Goal: Obtain resource: Obtain resource

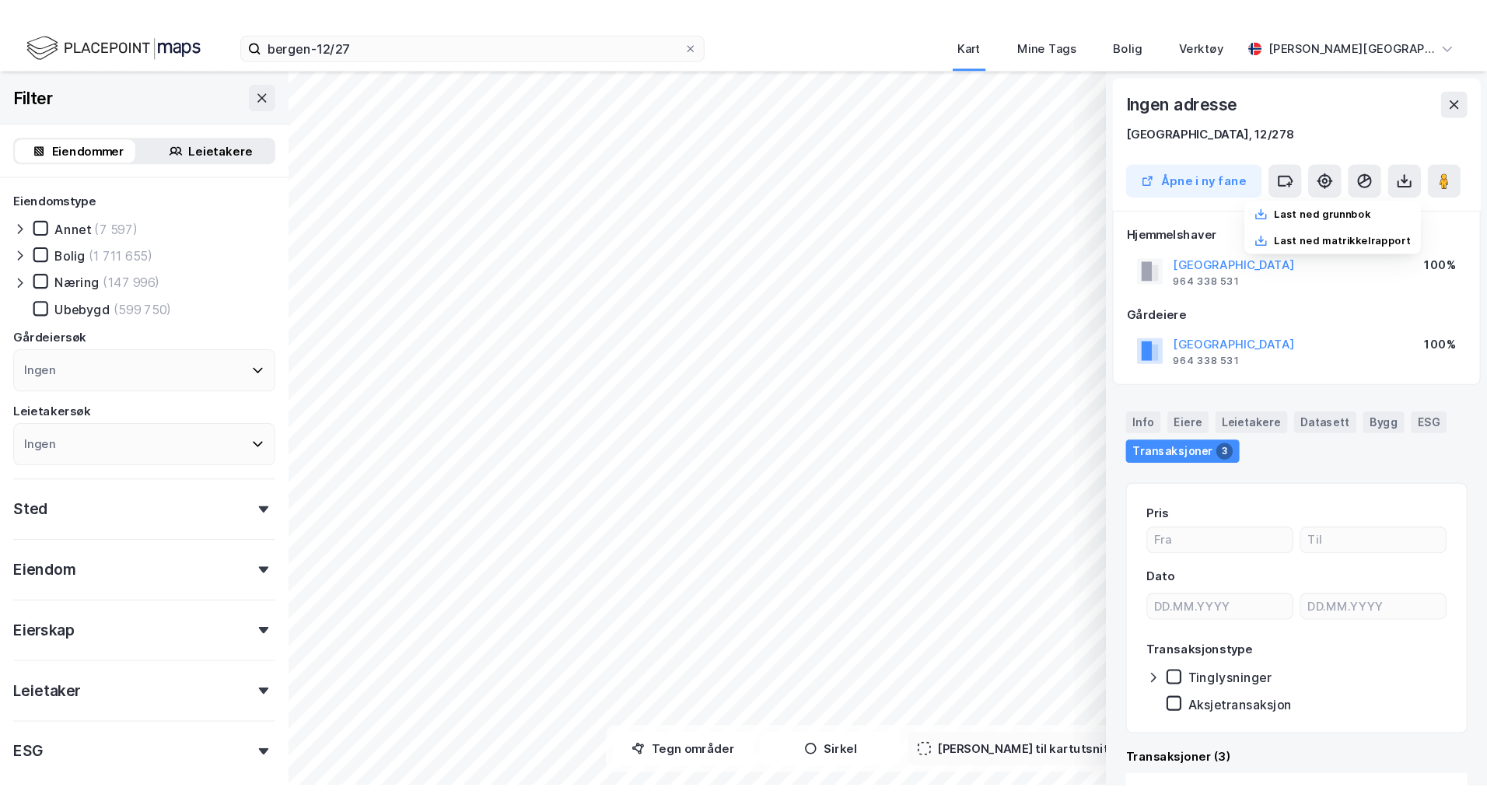
scroll to position [5, 0]
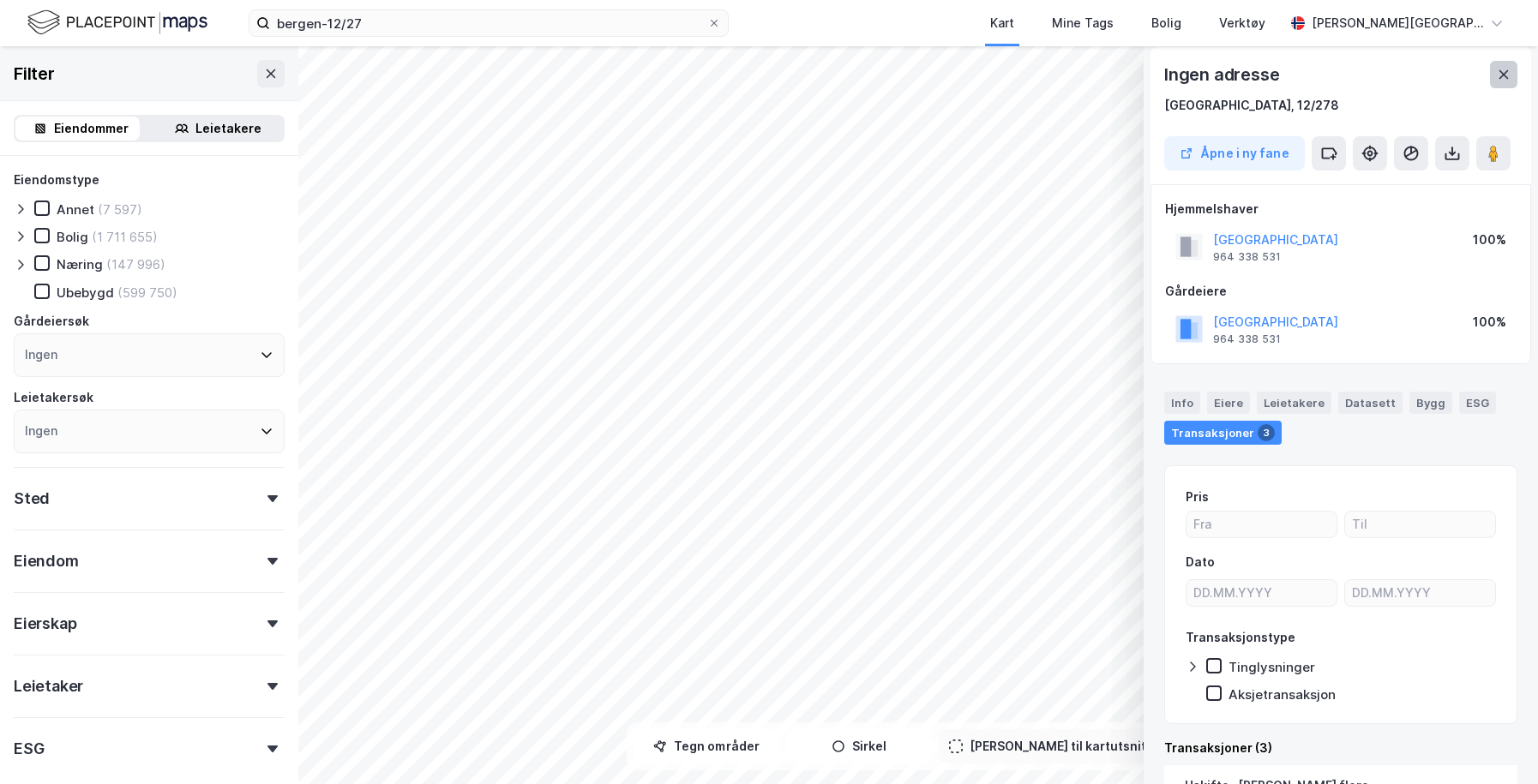
click at [1501, 72] on icon at bounding box center [1504, 74] width 10 height 9
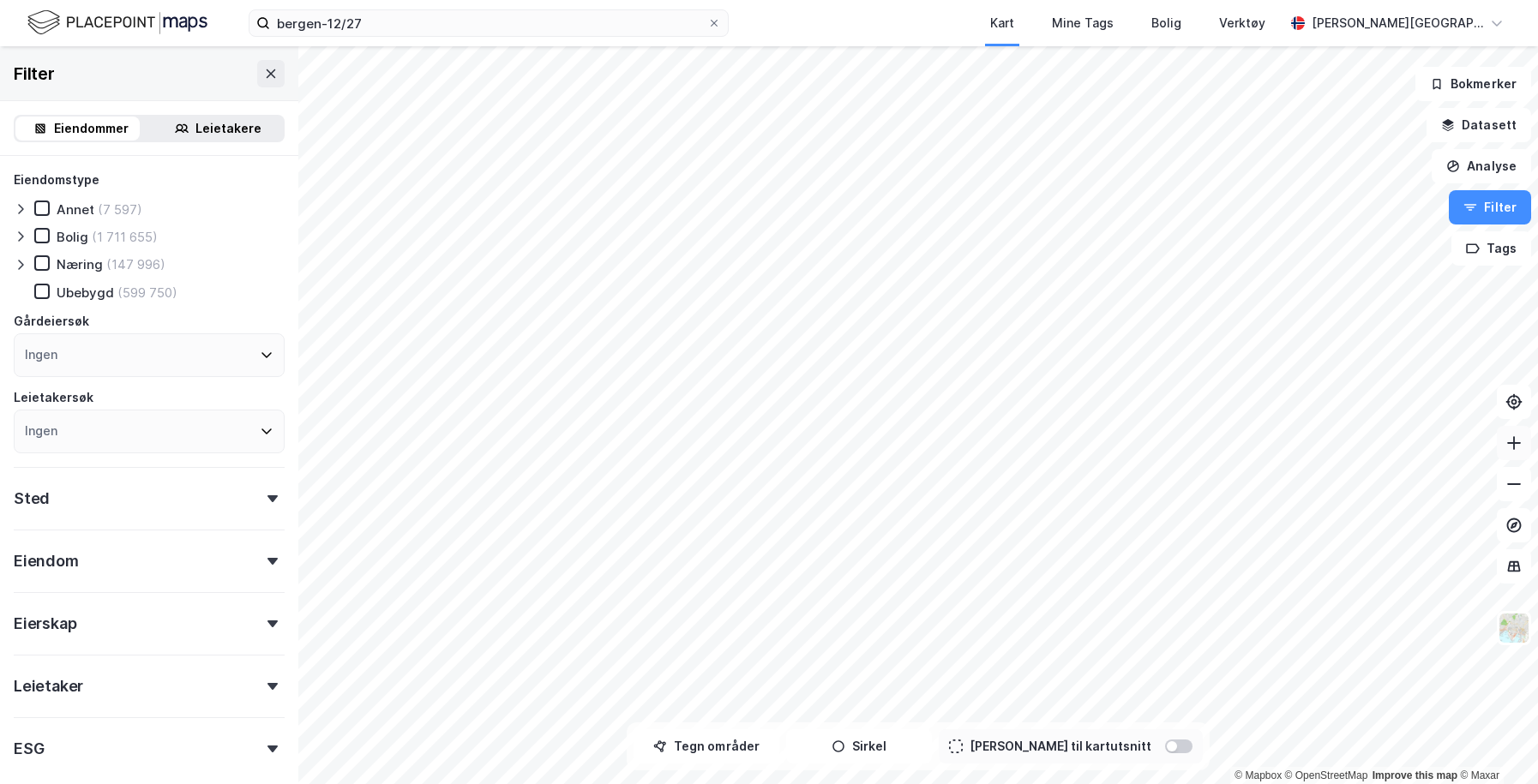
click at [1507, 451] on icon at bounding box center [1514, 443] width 17 height 17
click at [842, 0] on html "bergen-12/27 Kart Mine Tags Bolig Verktøy [PERSON_NAME] © Mapbox © OpenStreetMa…" at bounding box center [769, 392] width 1538 height 784
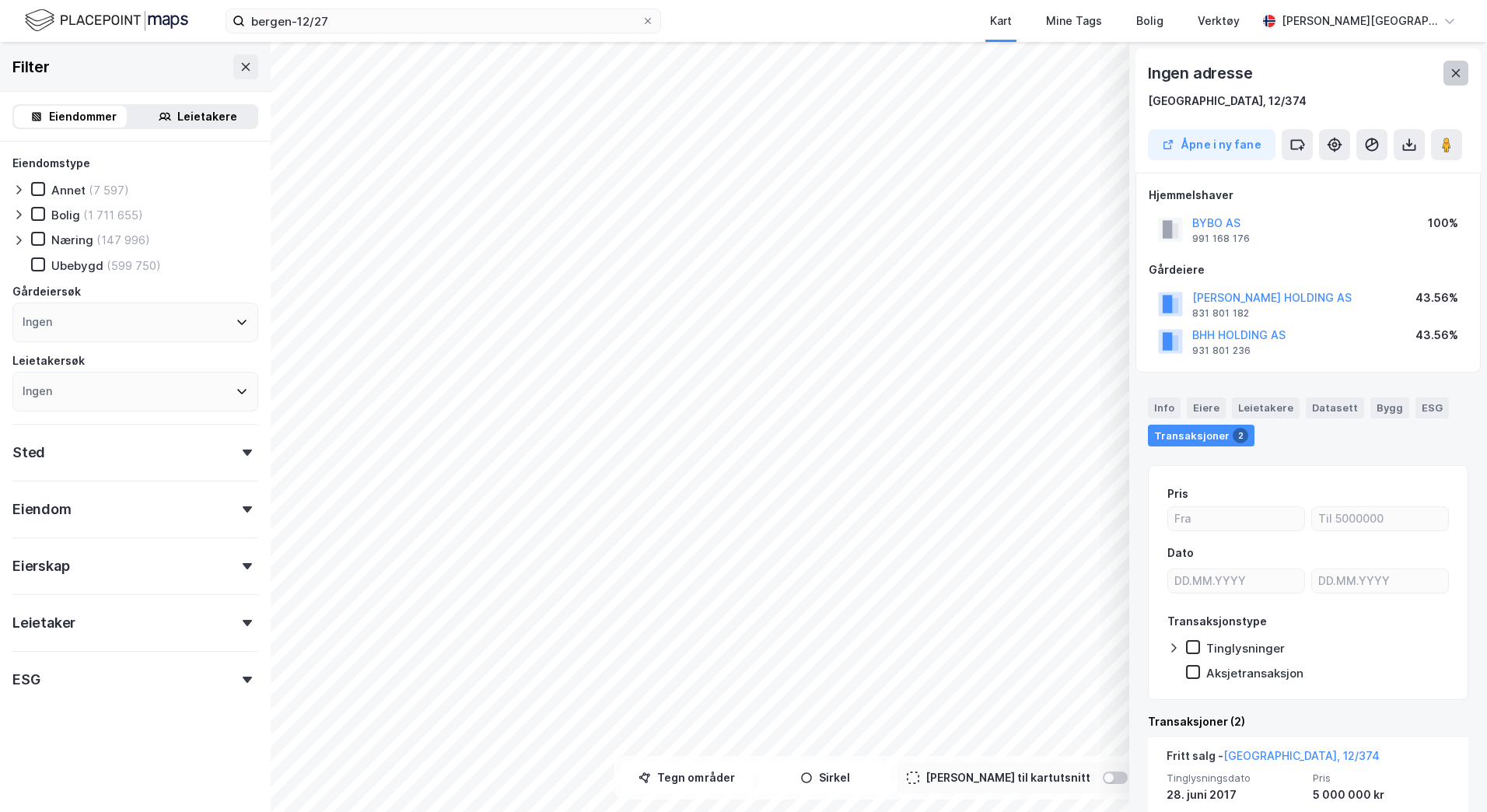
click at [1394, 71] on icon at bounding box center [1455, 73] width 12 height 12
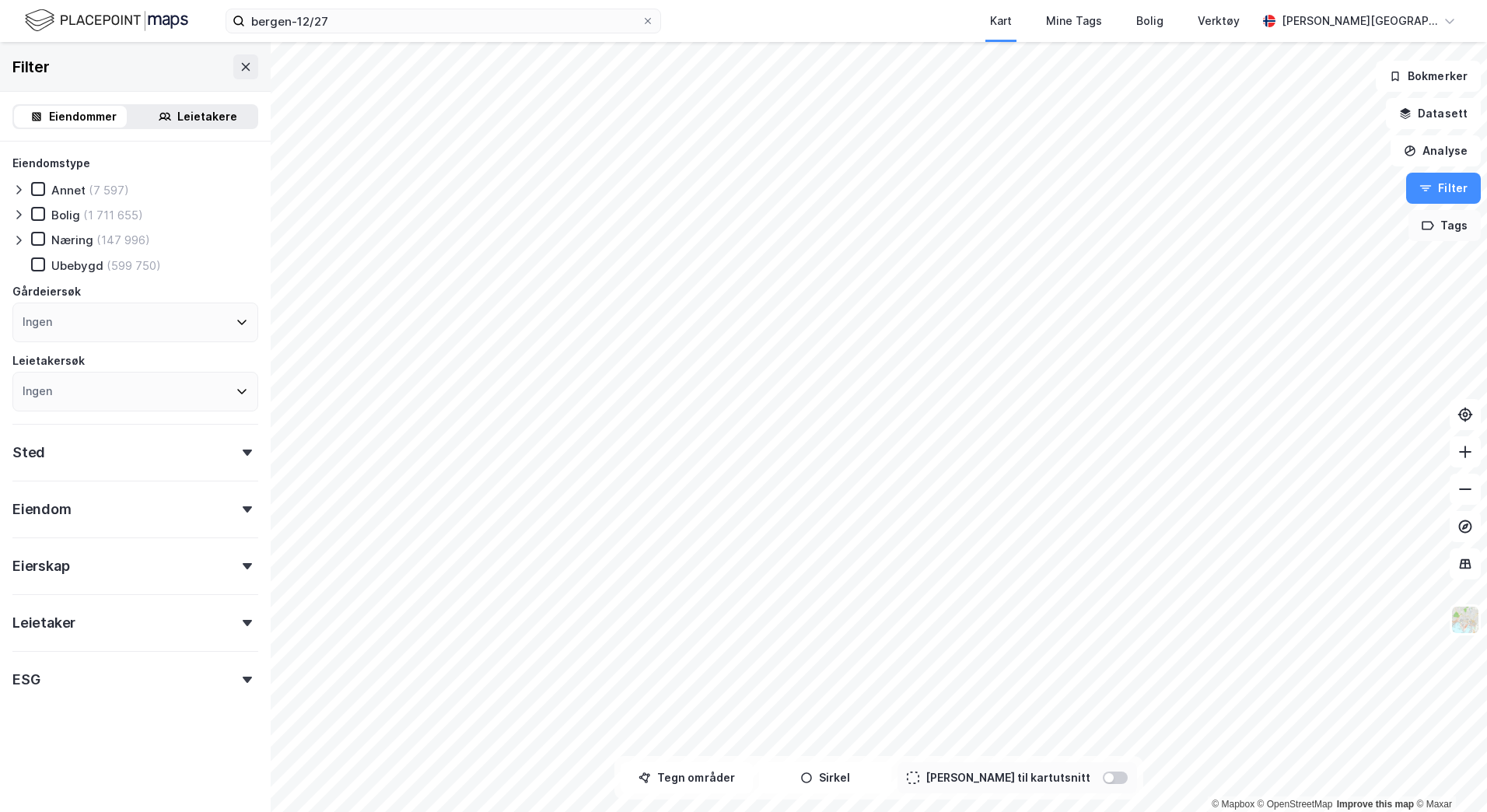
click at [1394, 232] on button "Tags" at bounding box center [1444, 226] width 73 height 32
click at [1295, 230] on div "Tags" at bounding box center [1278, 236] width 223 height 25
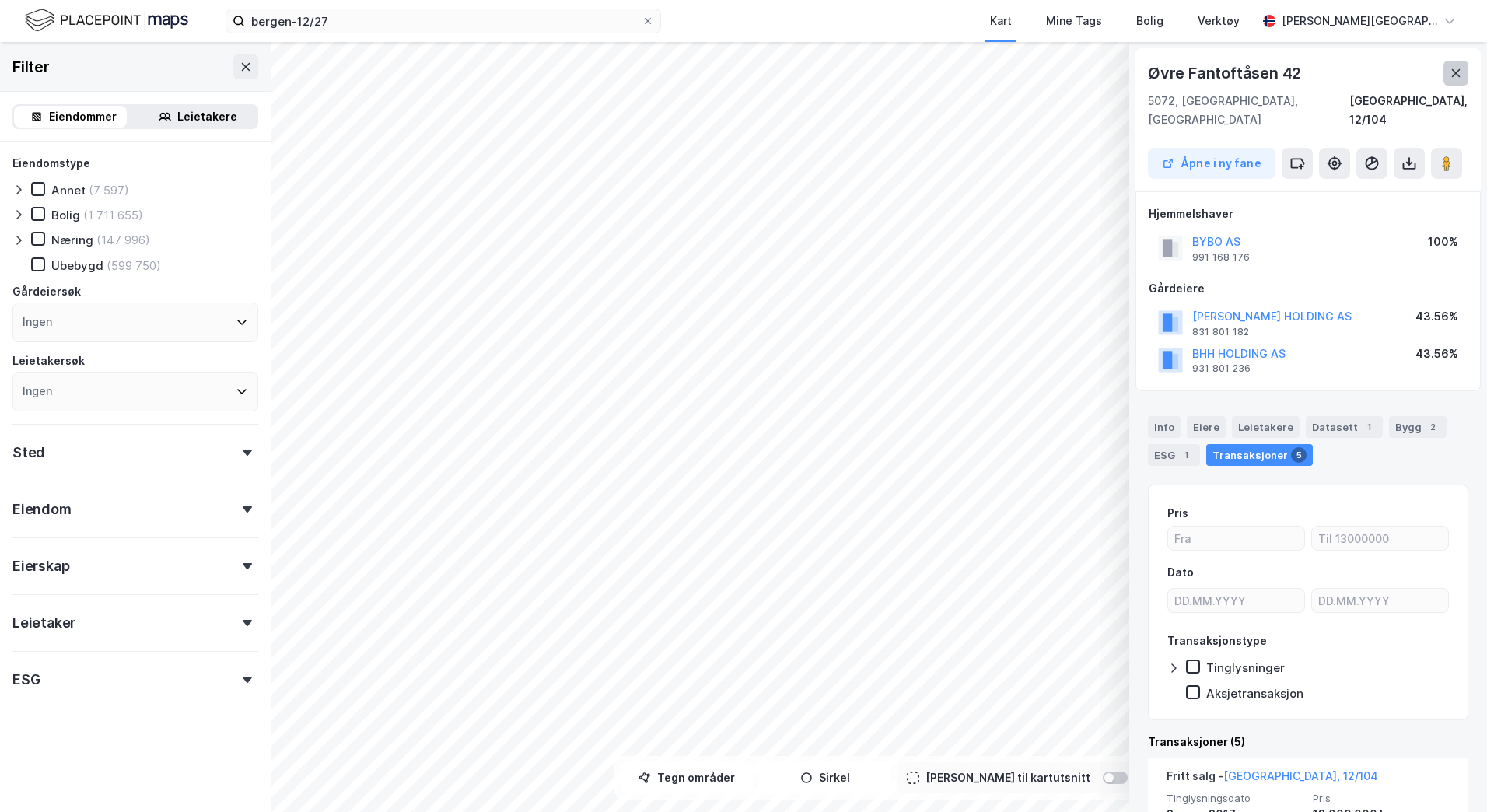
click at [1394, 68] on icon at bounding box center [1455, 73] width 12 height 12
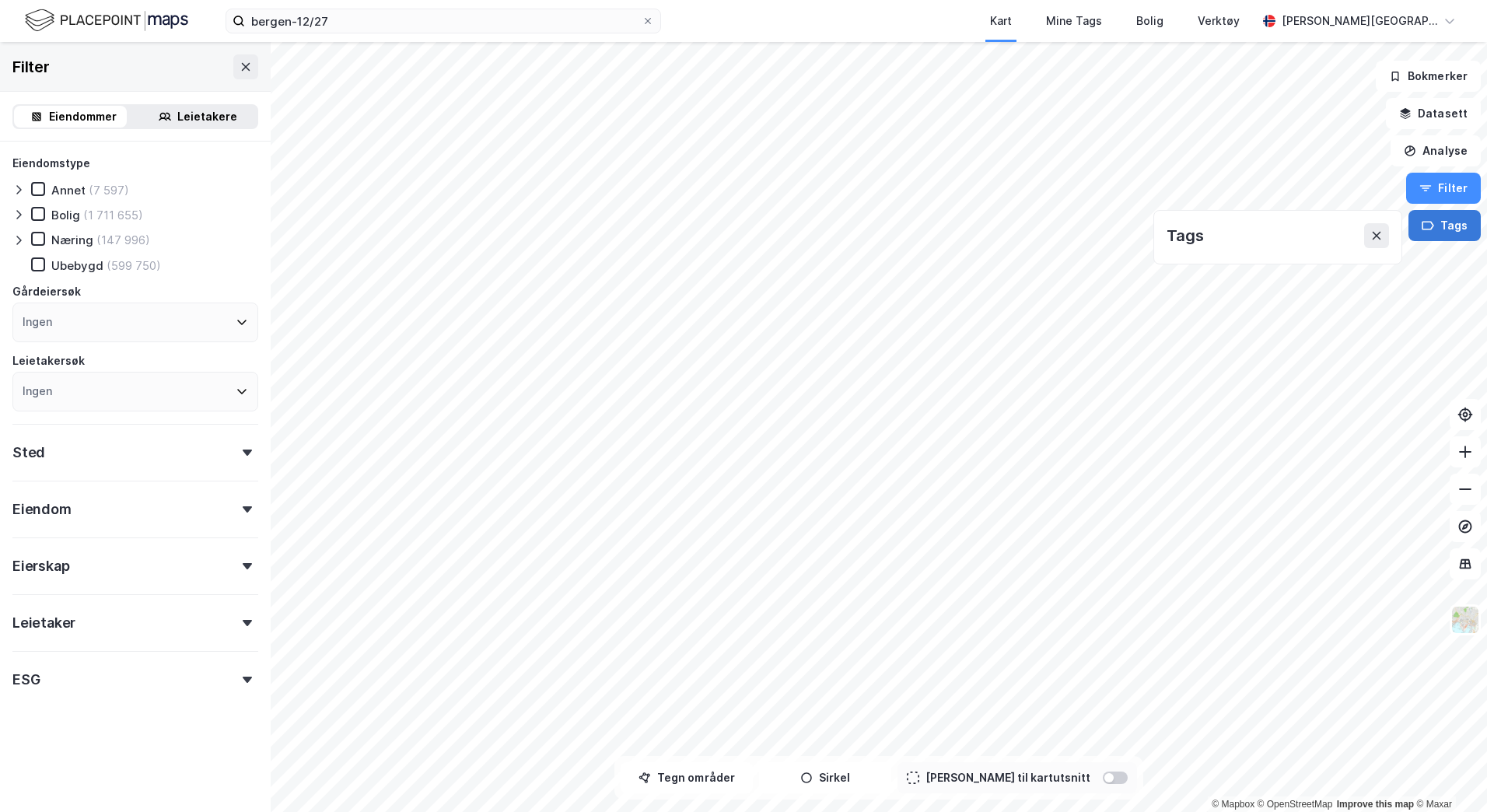
click at [1394, 218] on button "Tags" at bounding box center [1444, 226] width 73 height 32
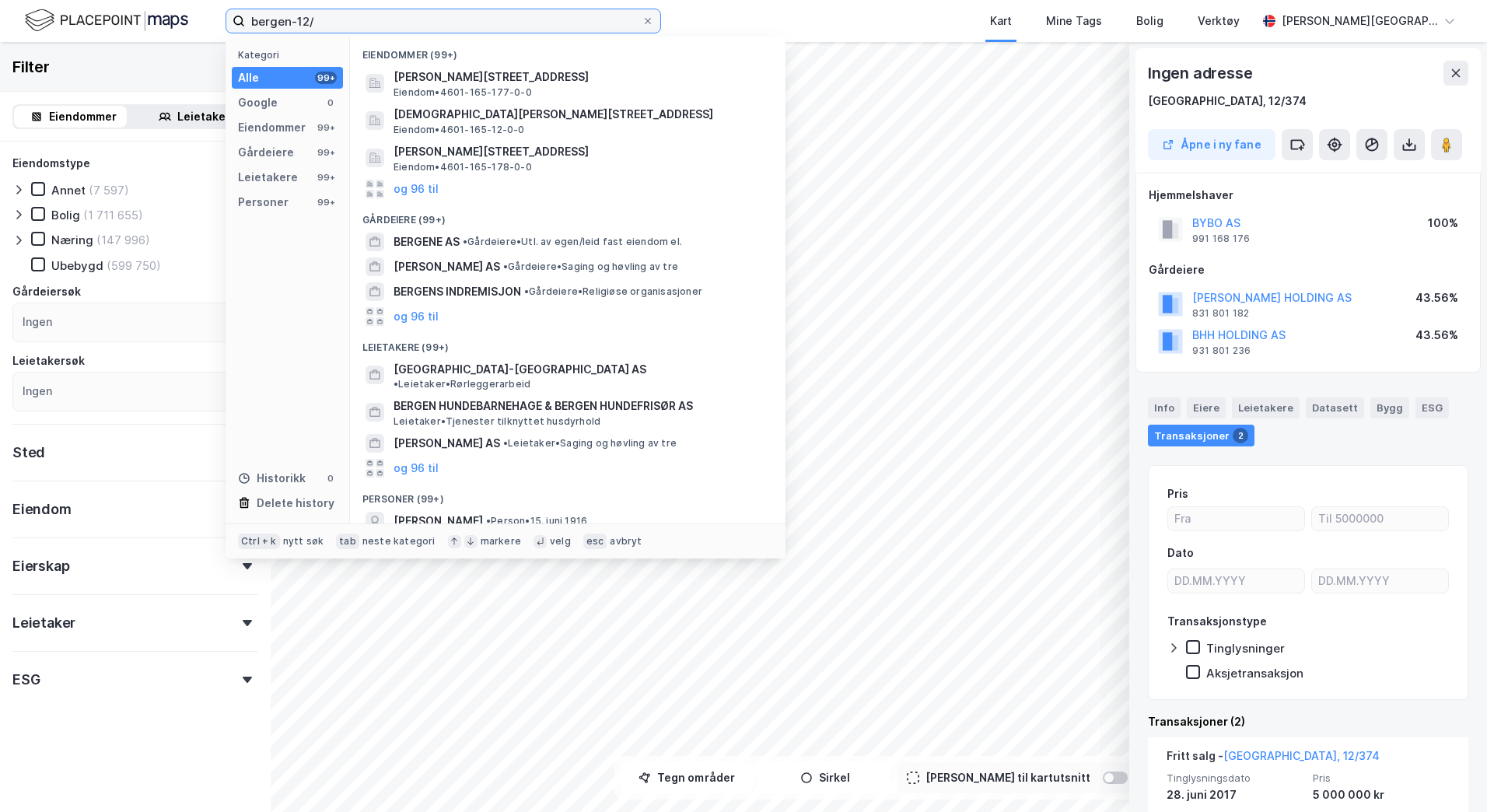
type input "bergen-12/"
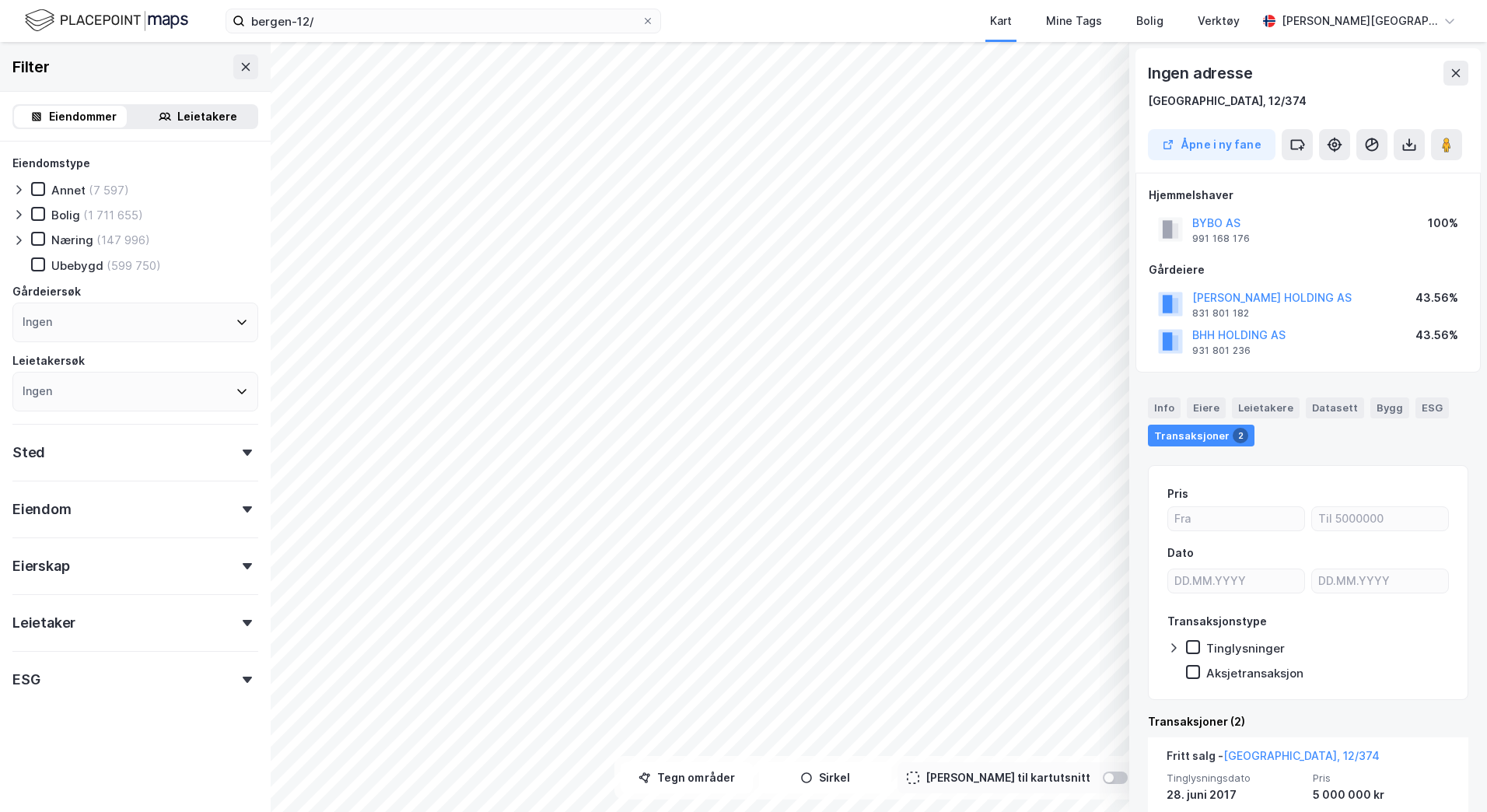
drag, startPoint x: 1462, startPoint y: 81, endPoint x: 1423, endPoint y: 112, distance: 49.8
click at [1394, 81] on button at bounding box center [1455, 73] width 25 height 25
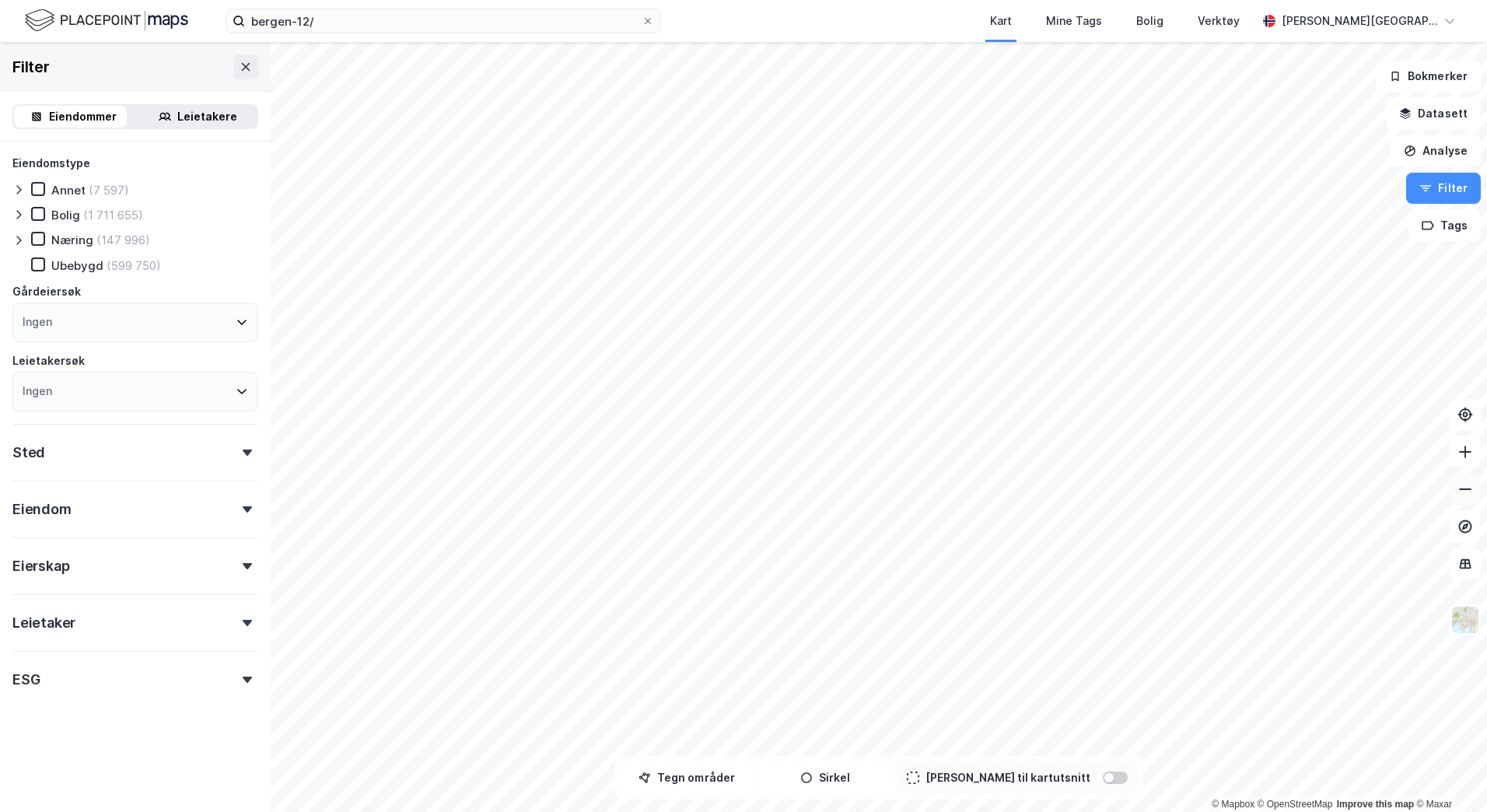
click at [1394, 492] on icon at bounding box center [1465, 489] width 16 height 16
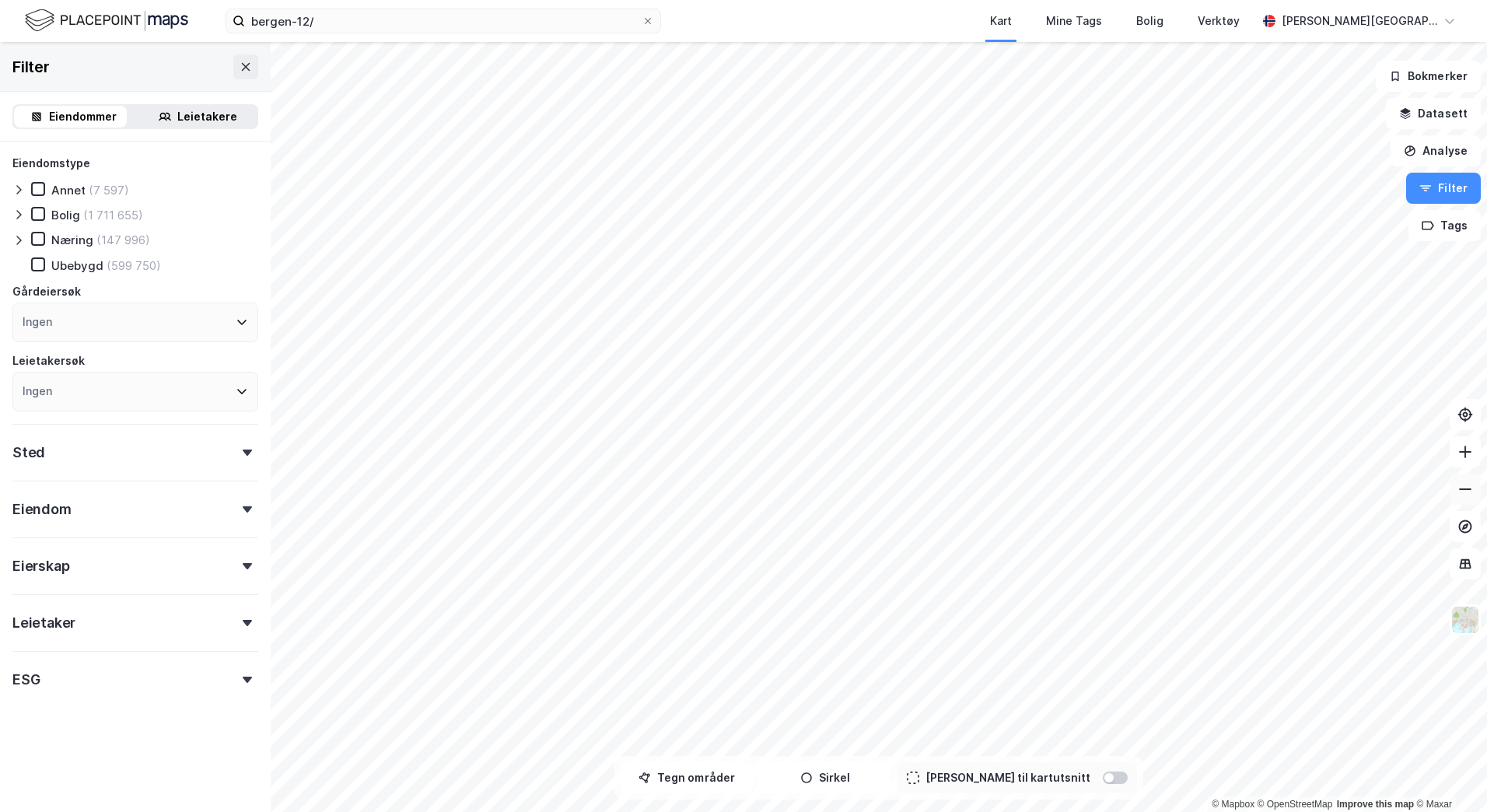
click at [1394, 492] on icon at bounding box center [1465, 489] width 16 height 16
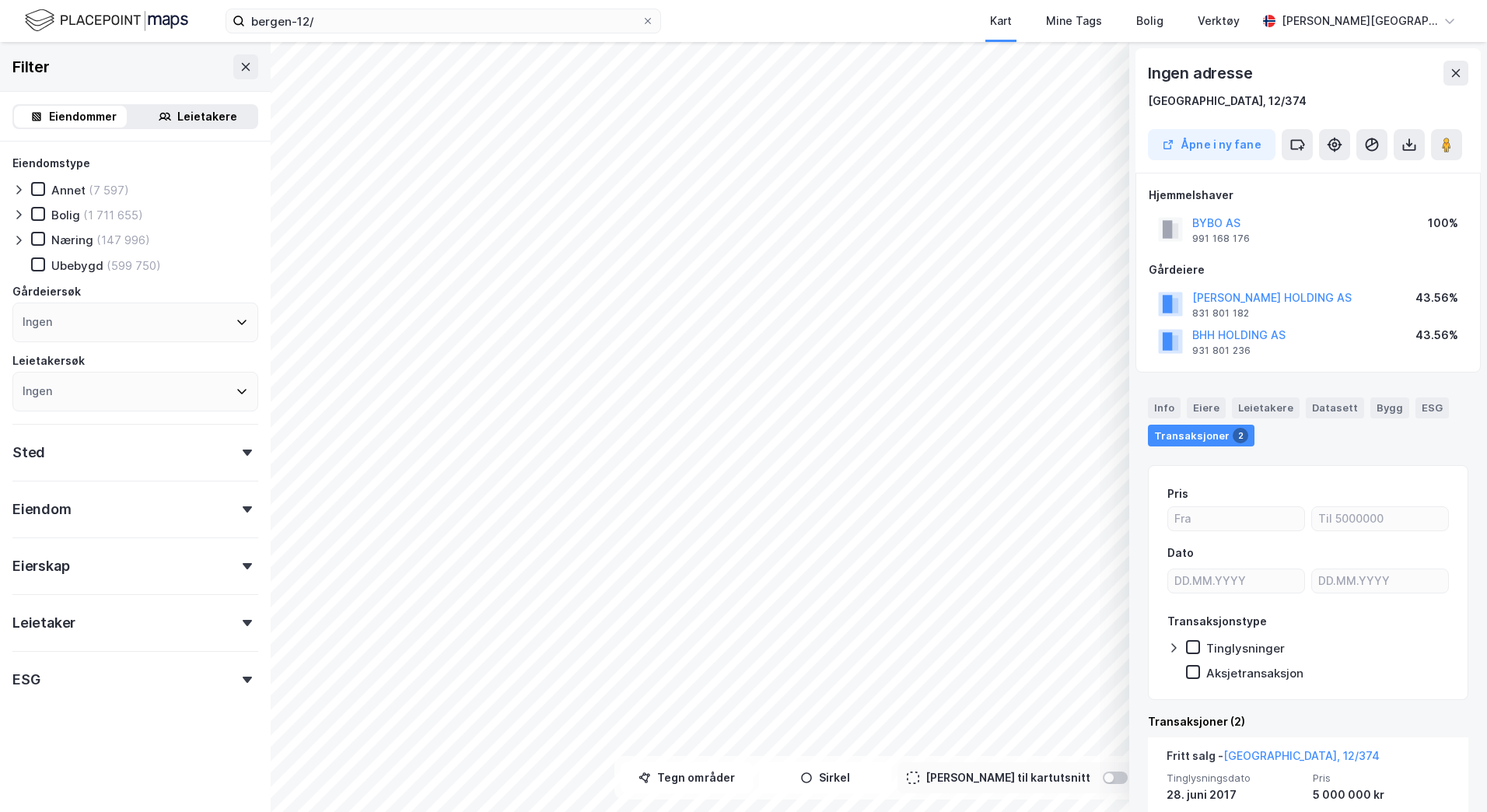
click at [1394, 87] on div "Ingen adresse Bergen, 12/374" at bounding box center [1308, 85] width 321 height 50
click at [1394, 61] on button at bounding box center [1455, 73] width 25 height 25
click at [1300, 145] on icon at bounding box center [1297, 145] width 16 height 16
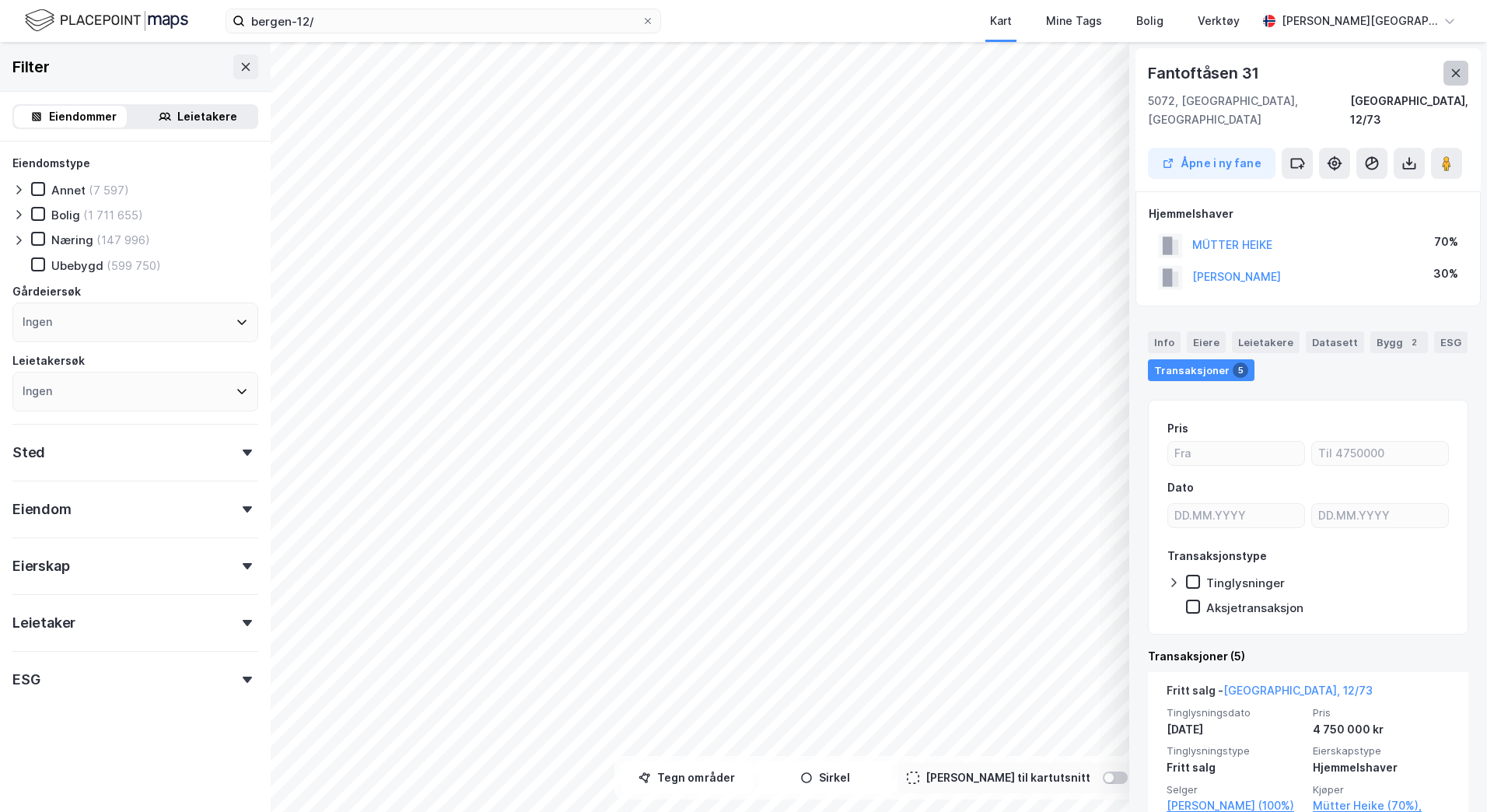
click at [1394, 66] on button at bounding box center [1455, 73] width 25 height 25
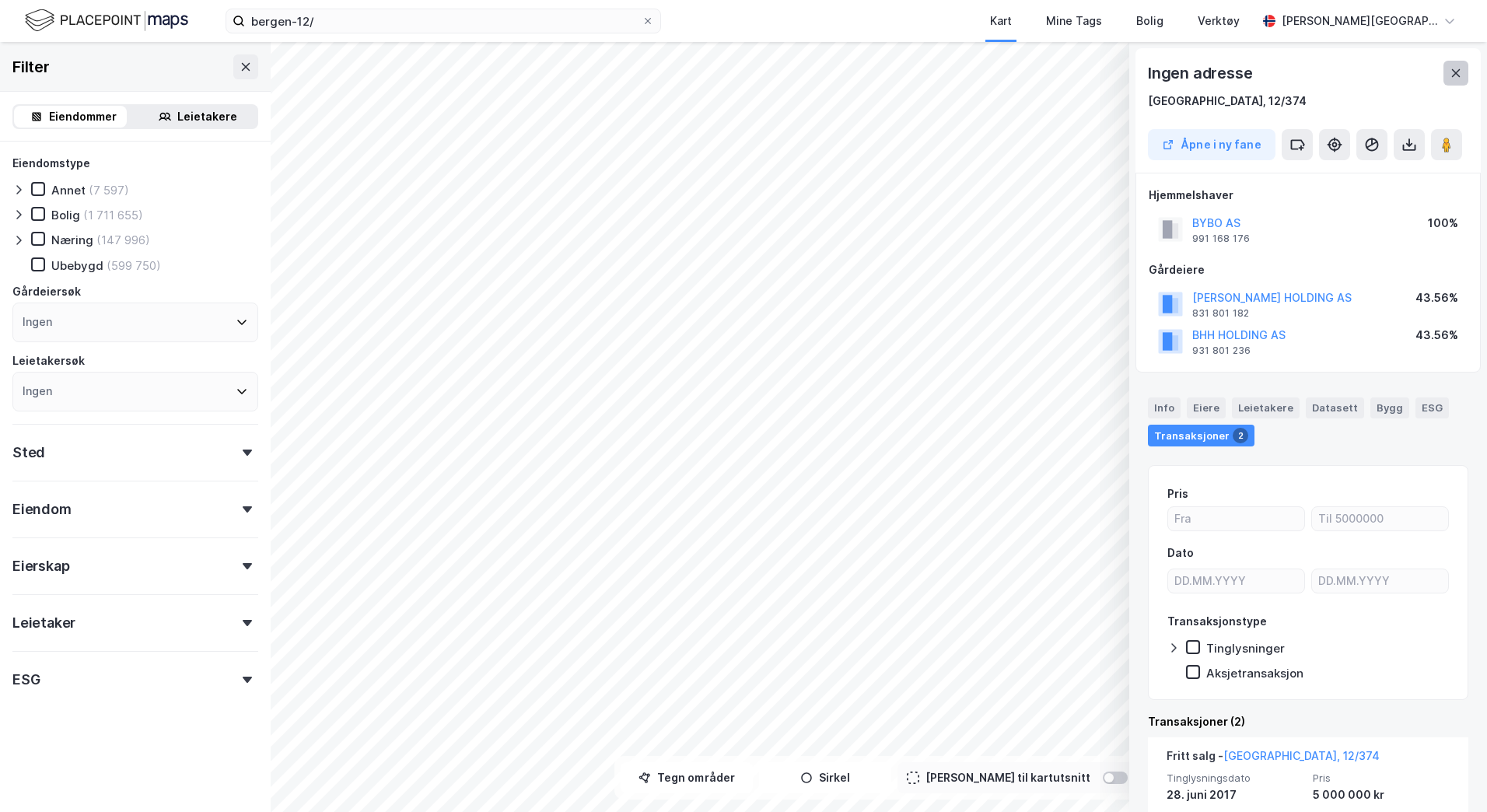
click at [1394, 72] on icon at bounding box center [1456, 73] width 9 height 8
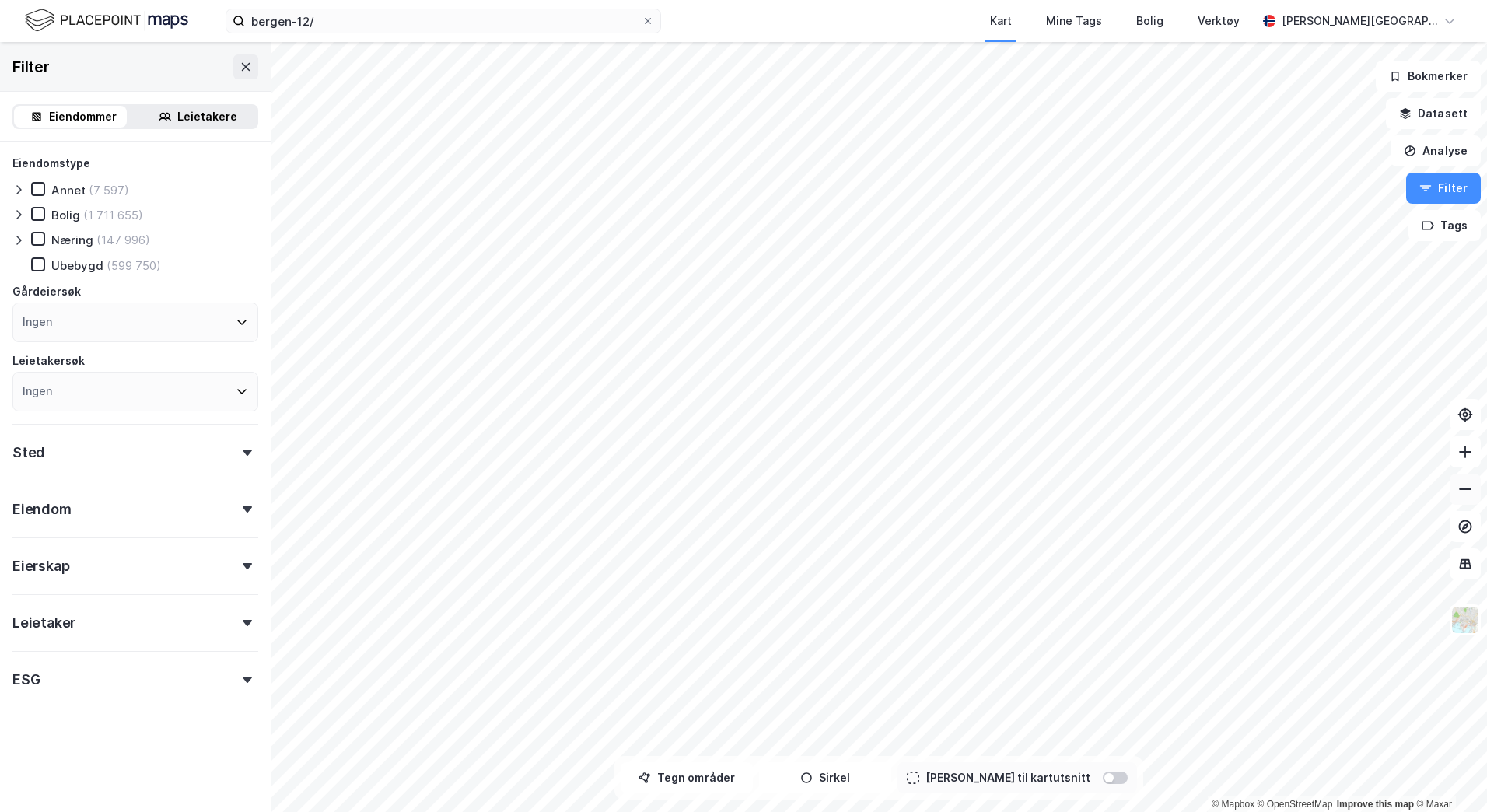
click at [1394, 499] on button at bounding box center [1465, 489] width 32 height 32
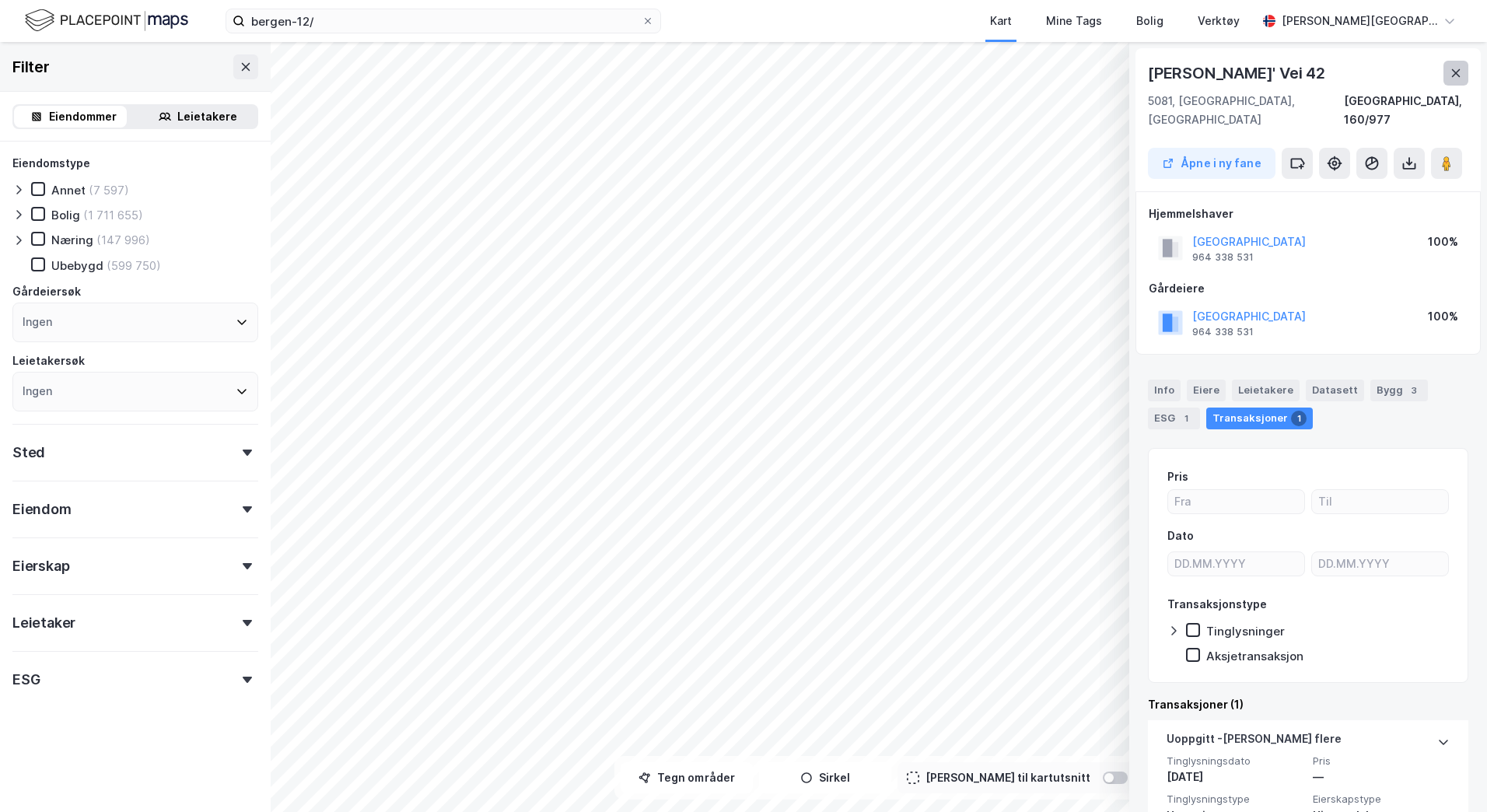
click at [1394, 80] on button at bounding box center [1455, 73] width 25 height 25
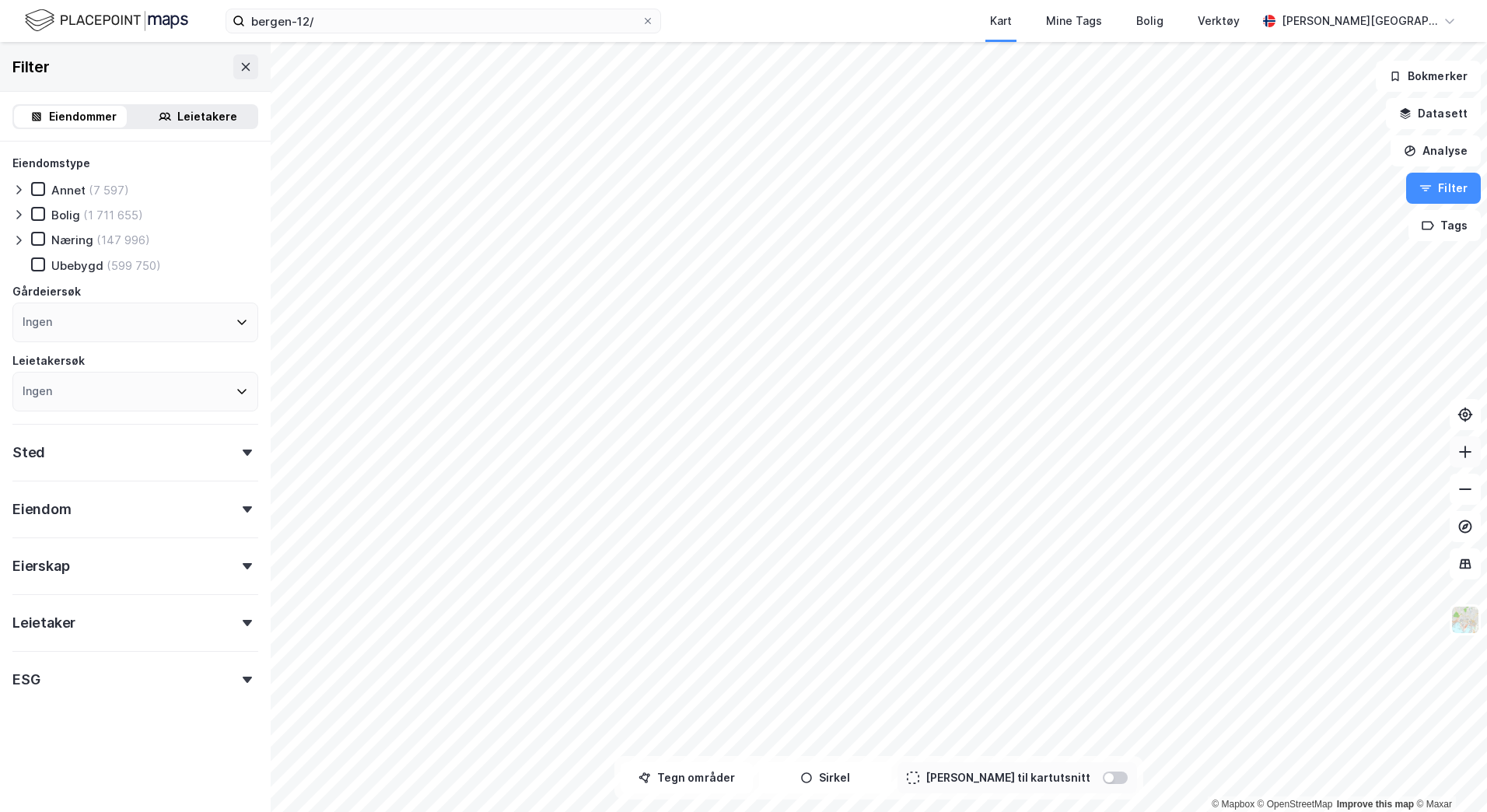
click at [1394, 453] on icon at bounding box center [1465, 452] width 16 height 16
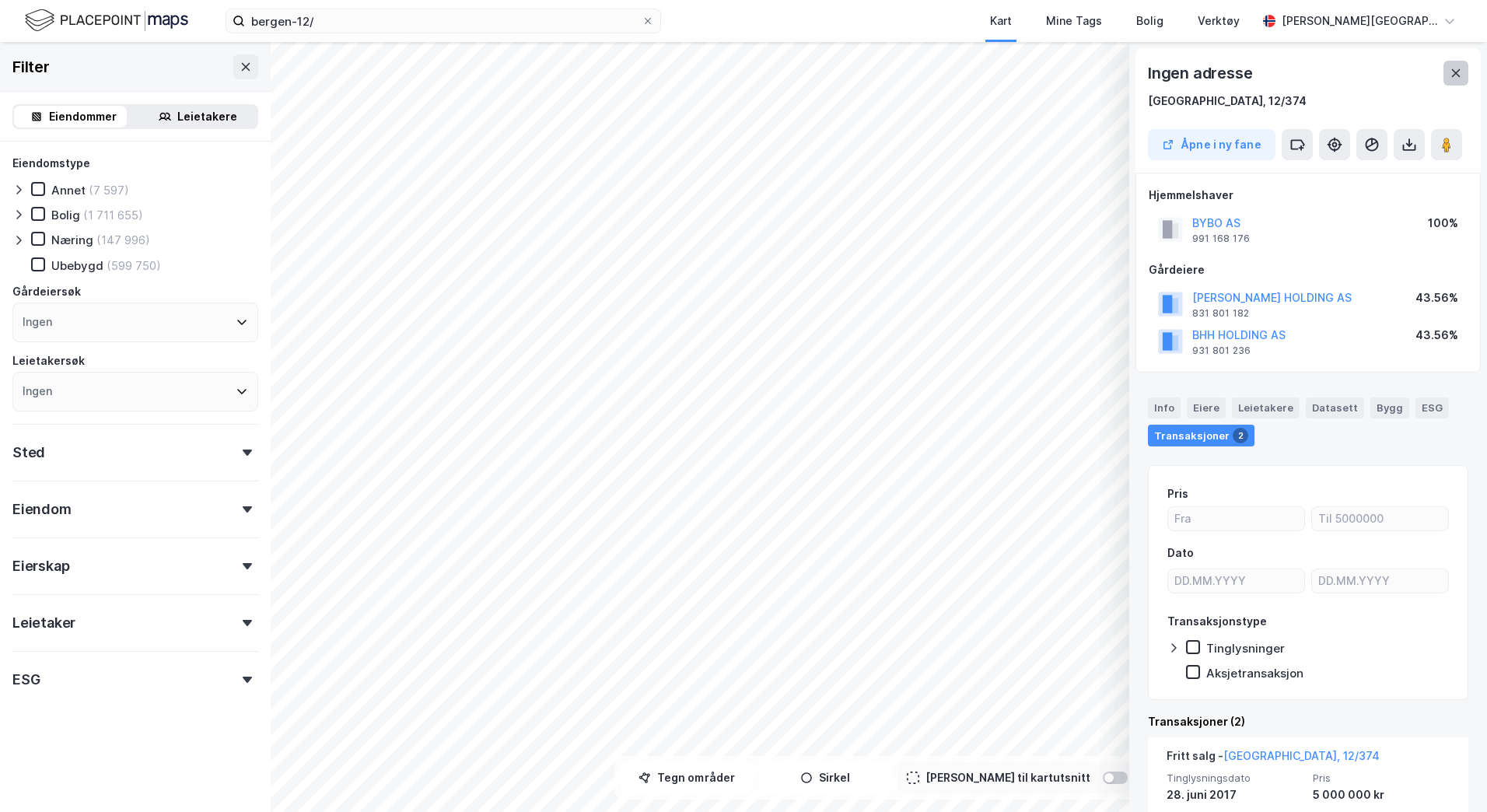
click at [1394, 74] on icon at bounding box center [1455, 73] width 12 height 12
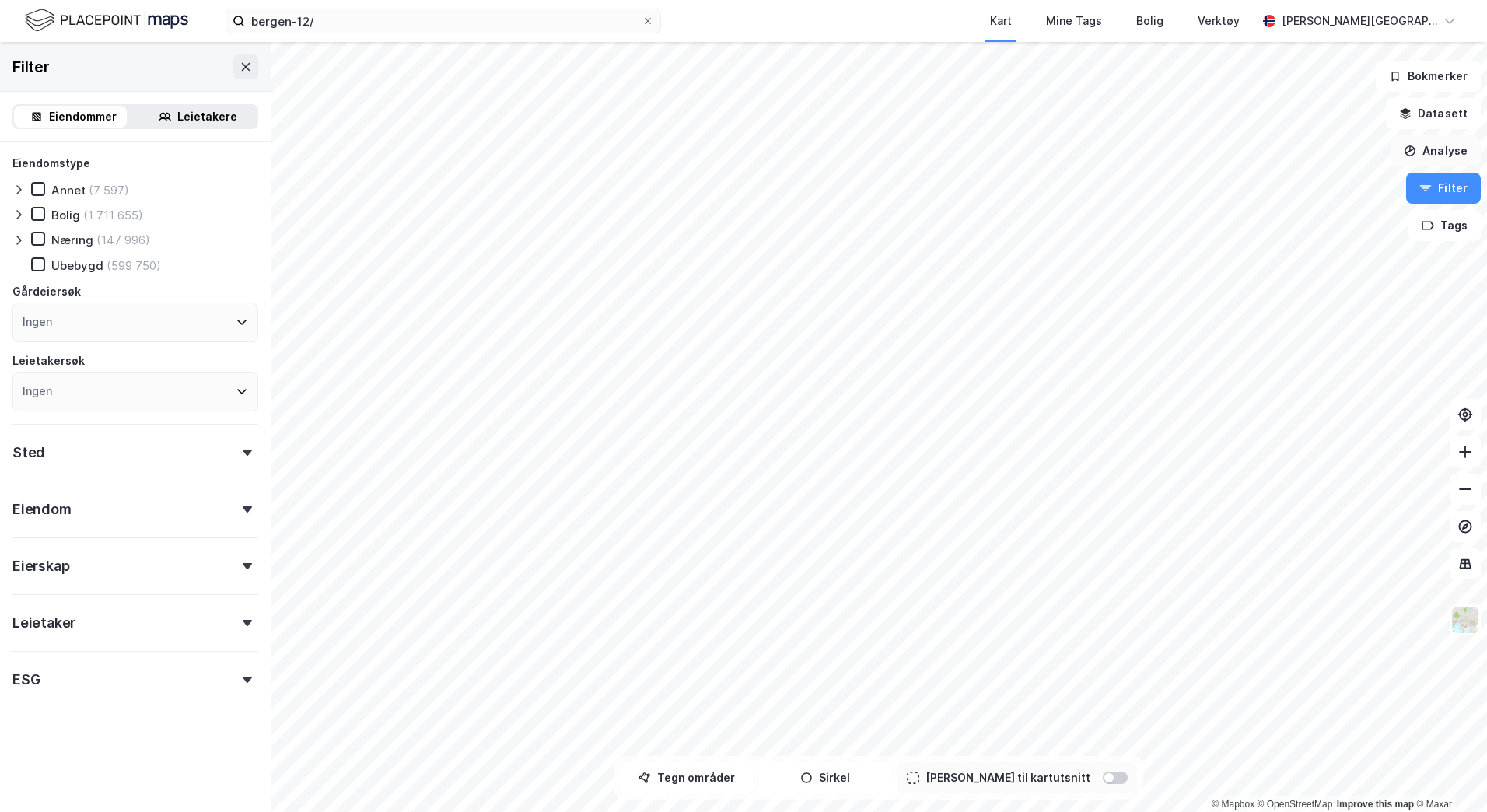
click at [1394, 158] on button "Analyse" at bounding box center [1435, 151] width 90 height 32
click at [1394, 150] on button "Analyse" at bounding box center [1435, 151] width 90 height 32
click at [1394, 519] on icon at bounding box center [1465, 526] width 16 height 16
click at [1394, 554] on button at bounding box center [1465, 564] width 32 height 32
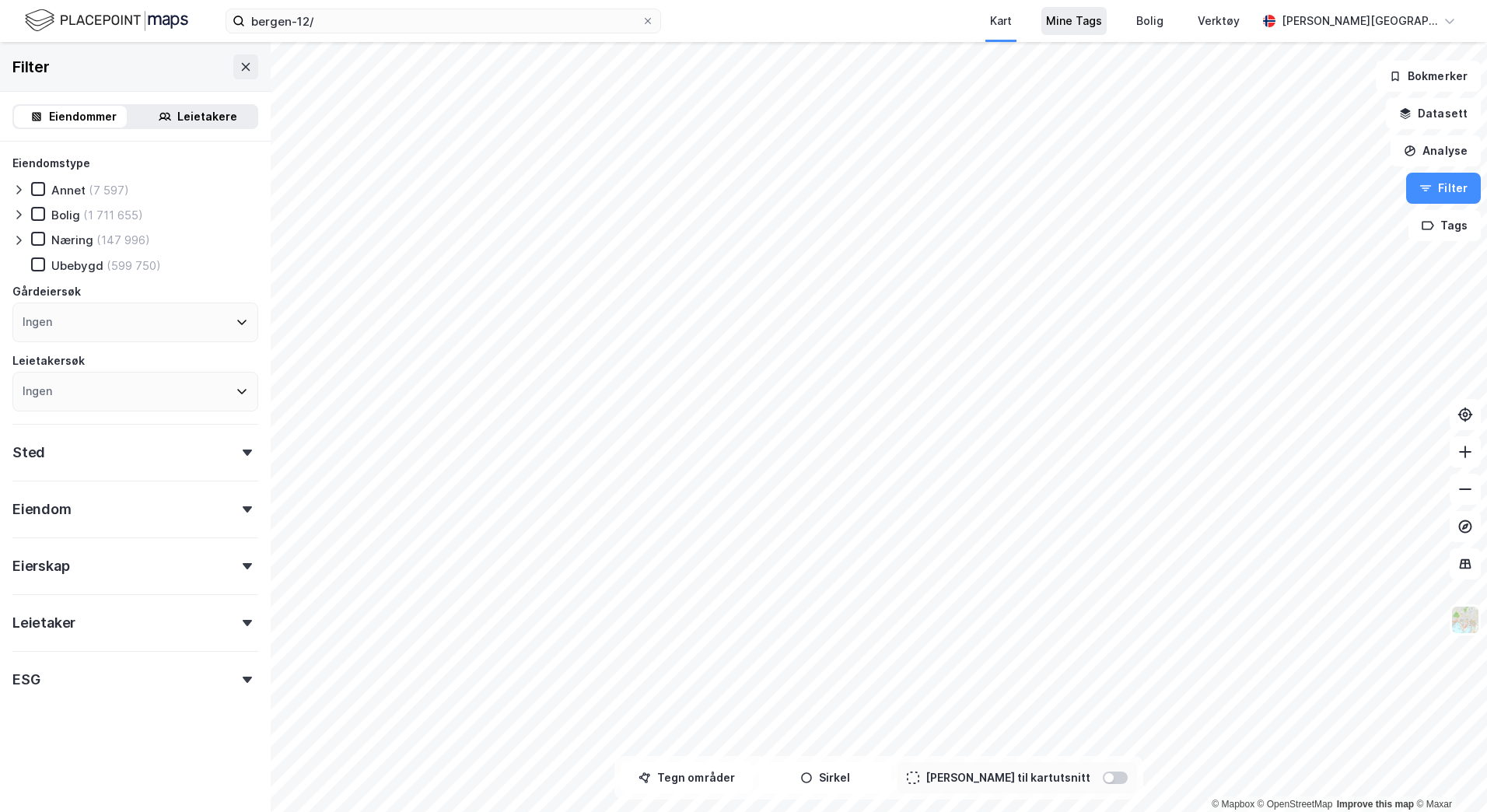
click at [1102, 20] on div "Mine Tags" at bounding box center [1074, 20] width 56 height 18
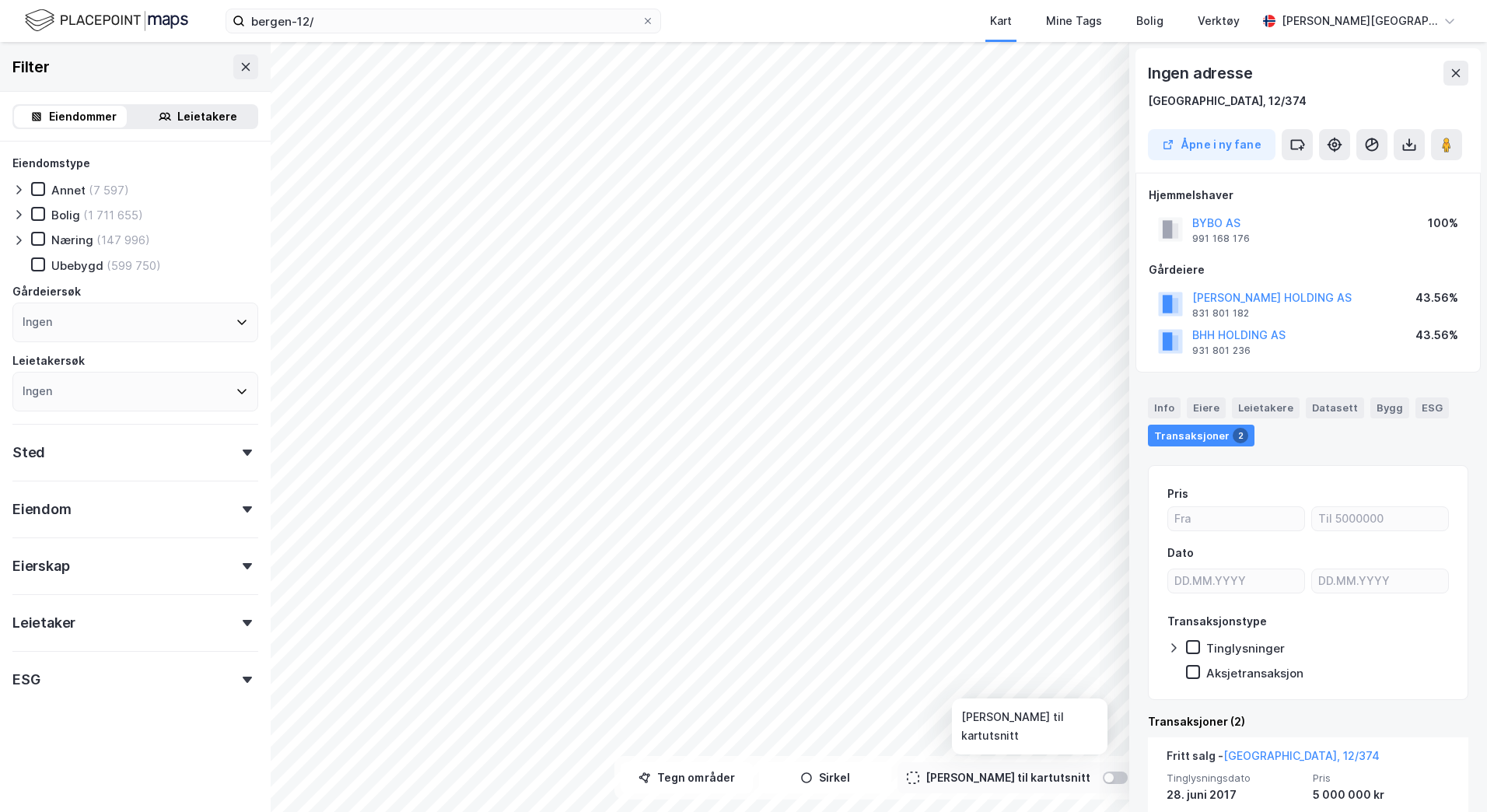
click at [1102, 710] on div at bounding box center [1115, 777] width 25 height 12
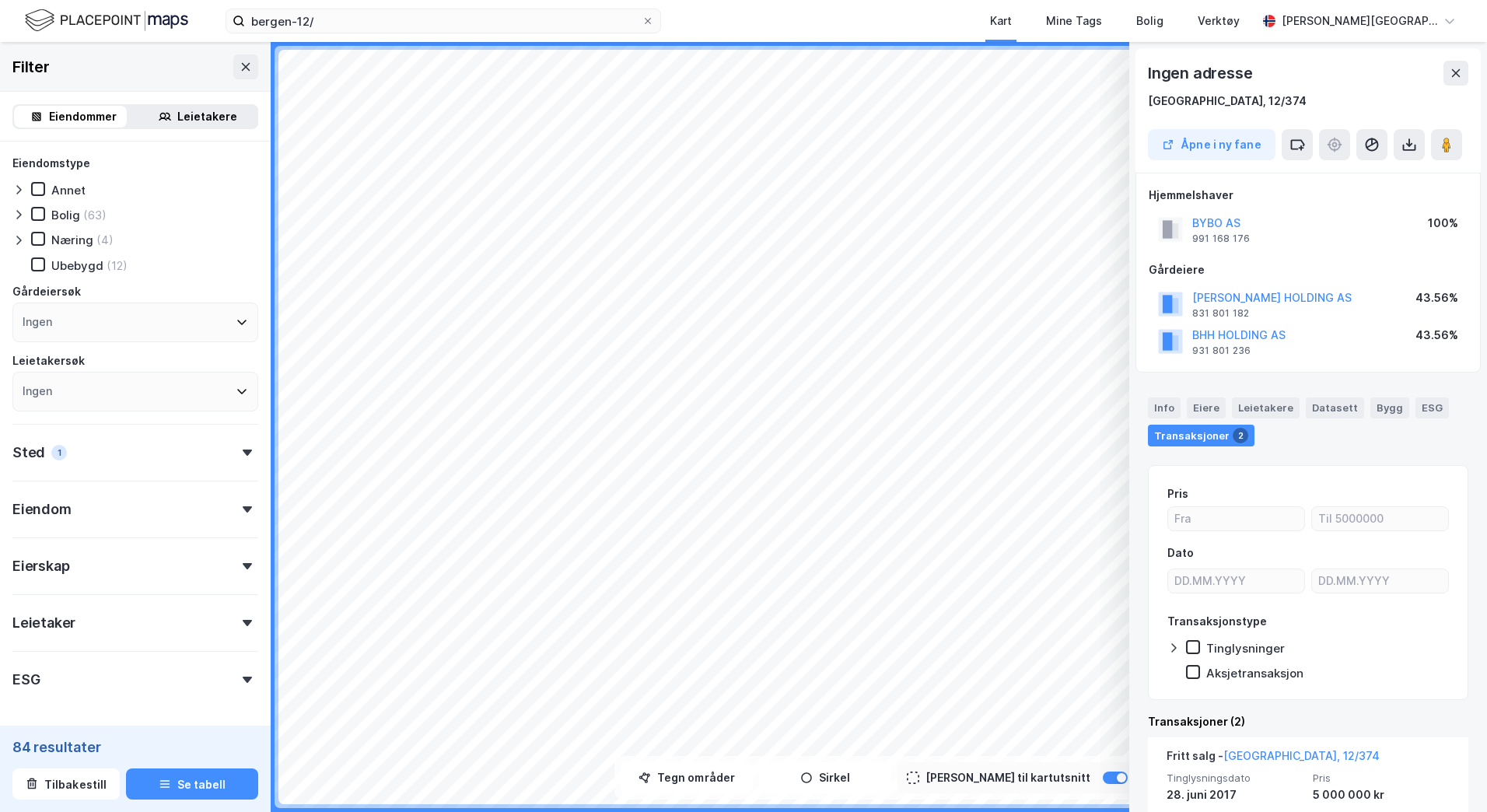
click at [1116, 710] on div at bounding box center [1121, 777] width 10 height 10
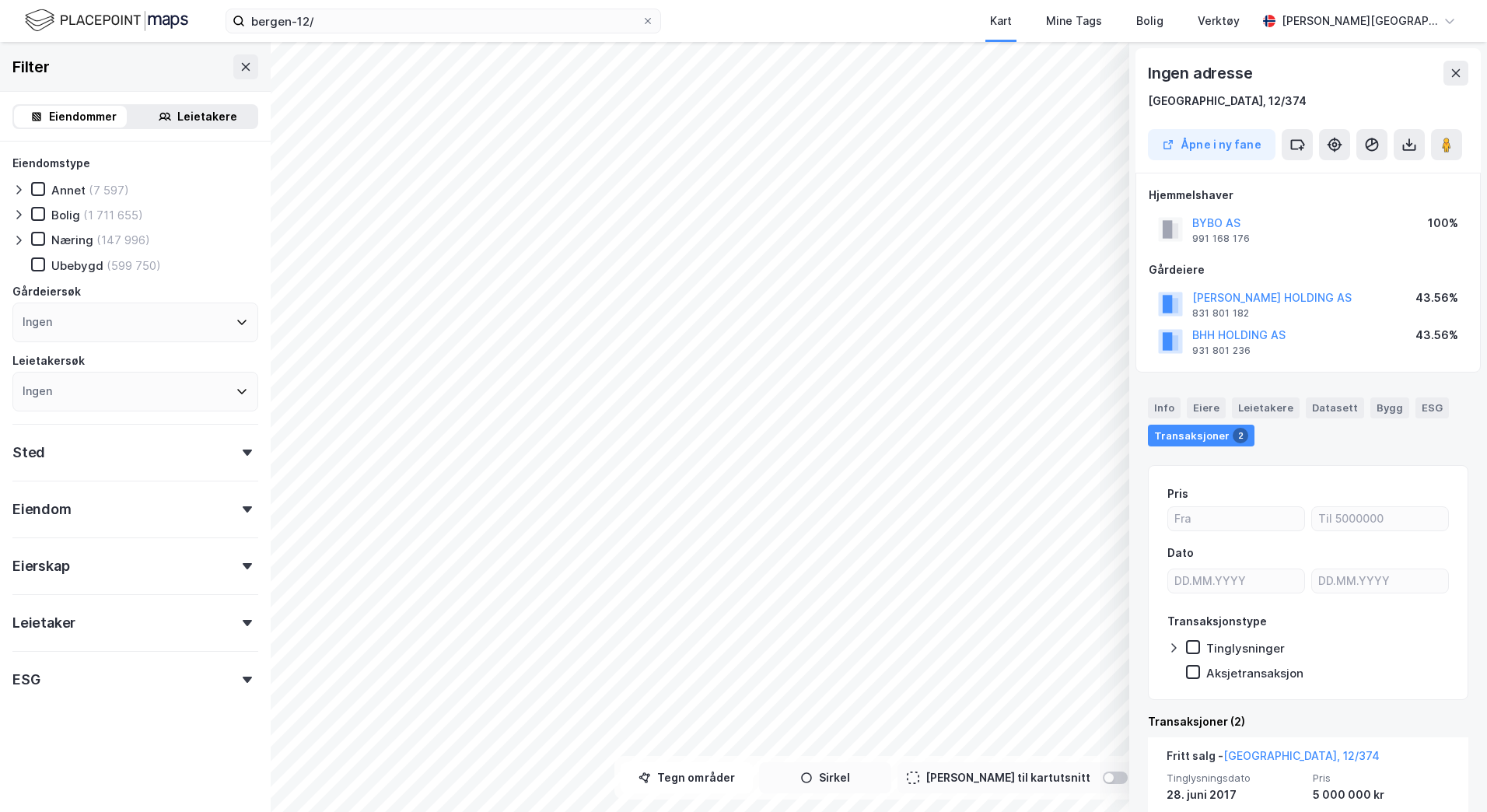
click at [874, 710] on button "Sirkel" at bounding box center [825, 778] width 132 height 32
click at [985, 710] on div "[PERSON_NAME] til kartutsnitt" at bounding box center [1008, 777] width 165 height 18
click at [837, 710] on div "Tegn områder [PERSON_NAME] i kart [PERSON_NAME] til kartutsnitt" at bounding box center [879, 778] width 529 height 44
click at [841, 710] on button "Tegner i kart" at bounding box center [825, 778] width 132 height 32
click at [1394, 80] on button at bounding box center [1455, 73] width 25 height 25
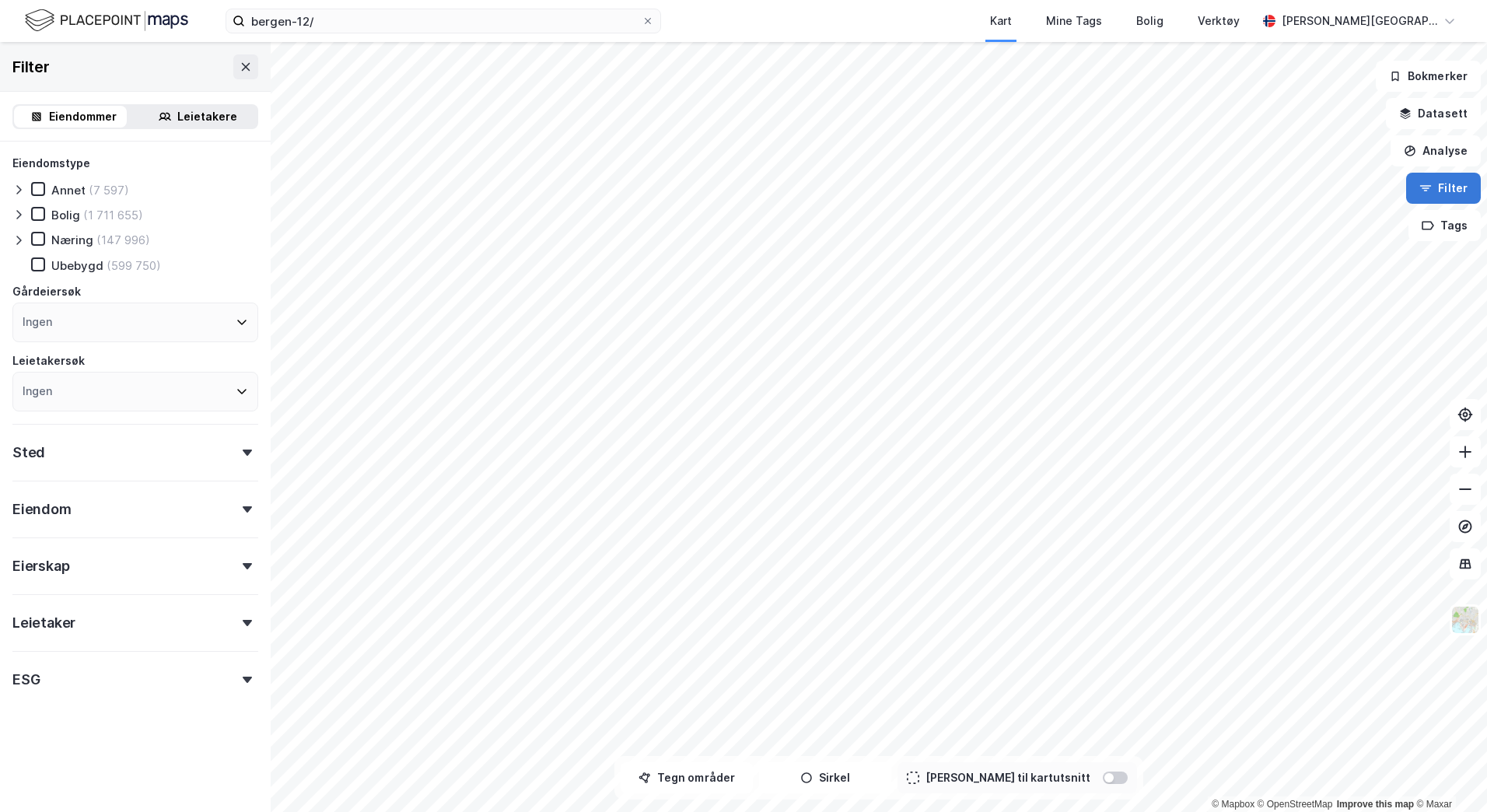
click at [1394, 195] on button "Filter" at bounding box center [1443, 188] width 74 height 32
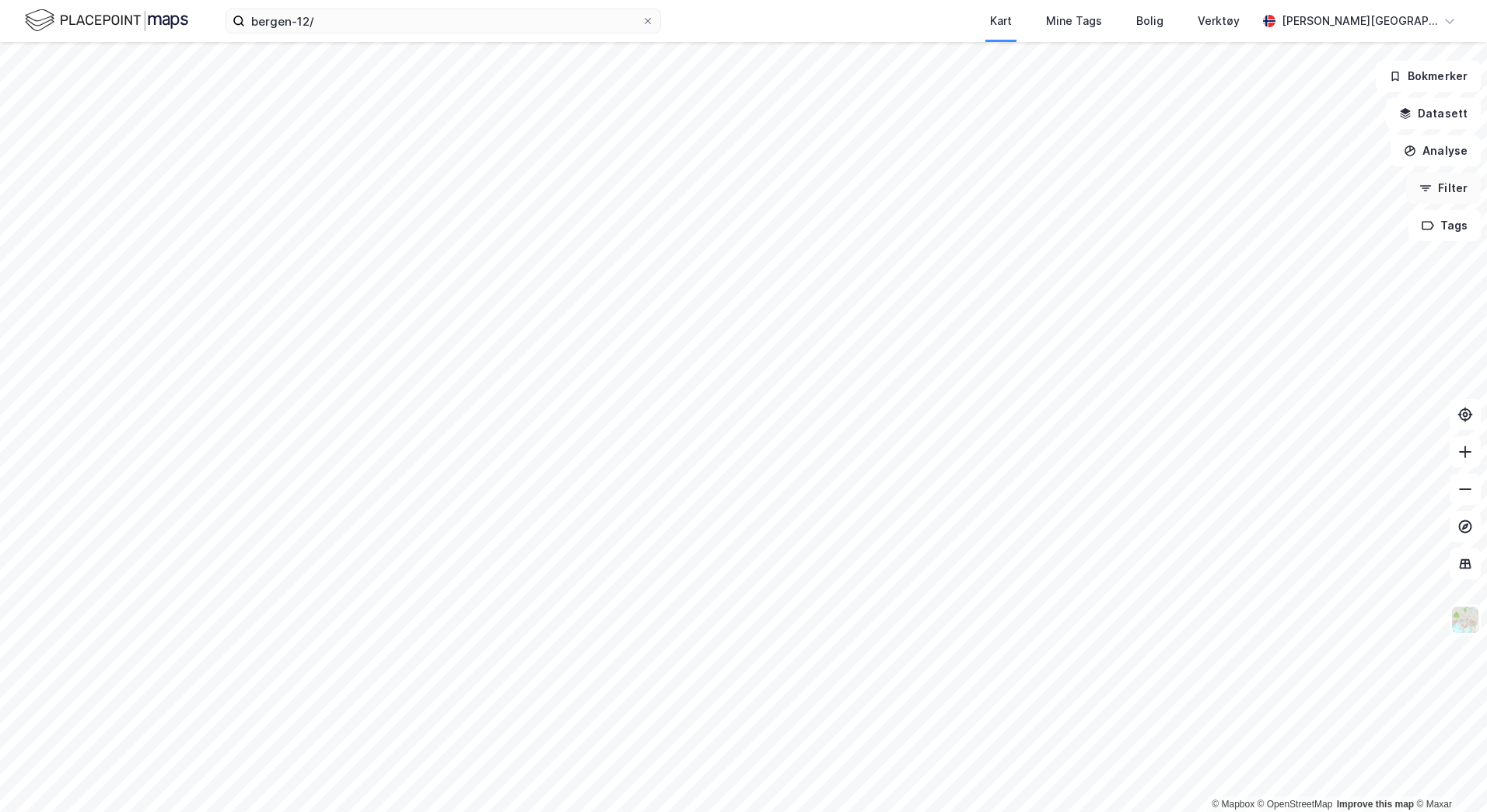
click at [1394, 195] on button "Filter" at bounding box center [1443, 188] width 74 height 32
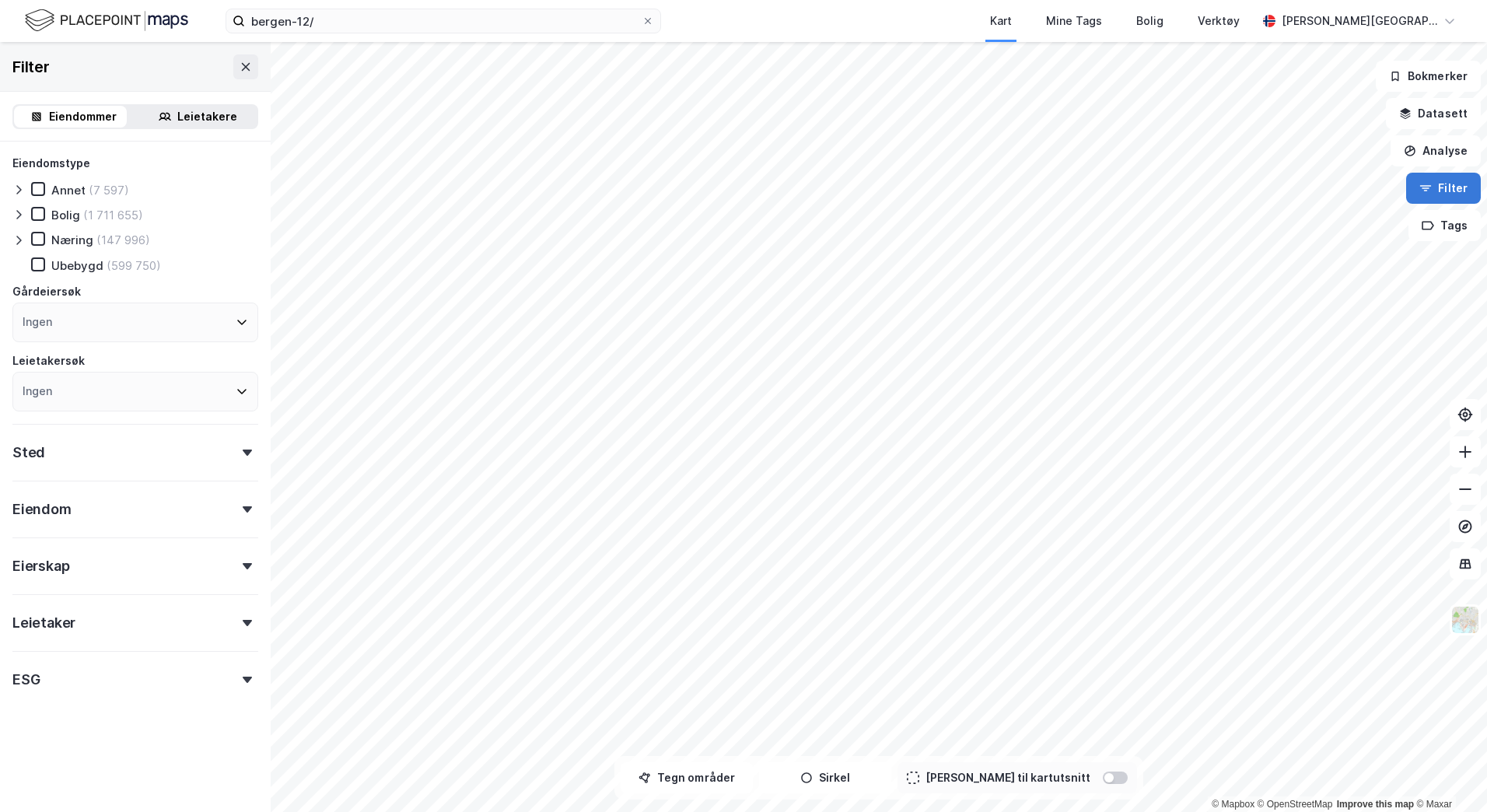
click at [1394, 190] on button "Filter" at bounding box center [1443, 188] width 74 height 32
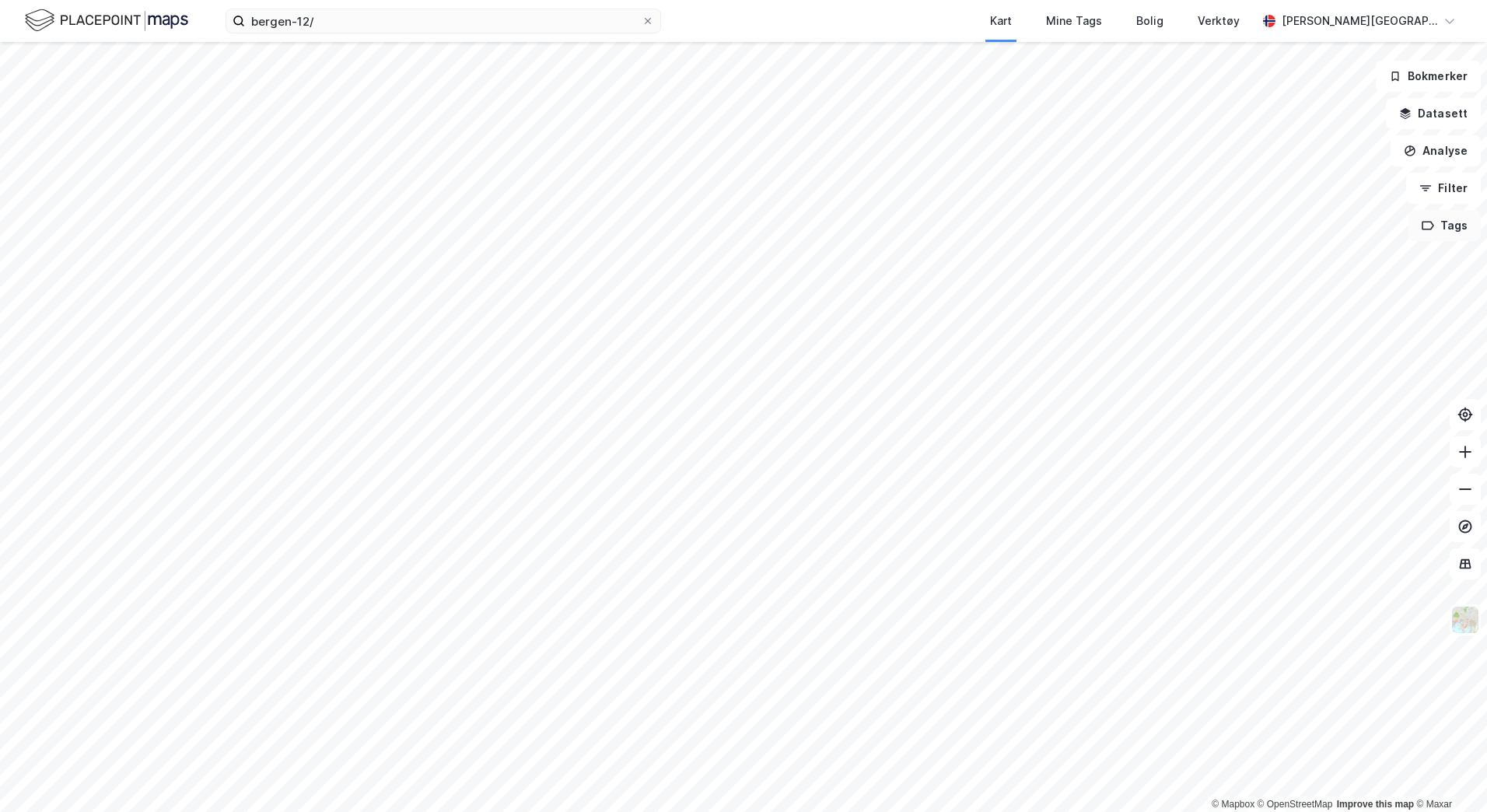
click at [1394, 238] on button "Tags" at bounding box center [1444, 226] width 73 height 32
click at [1228, 239] on div "Tags" at bounding box center [1278, 236] width 223 height 25
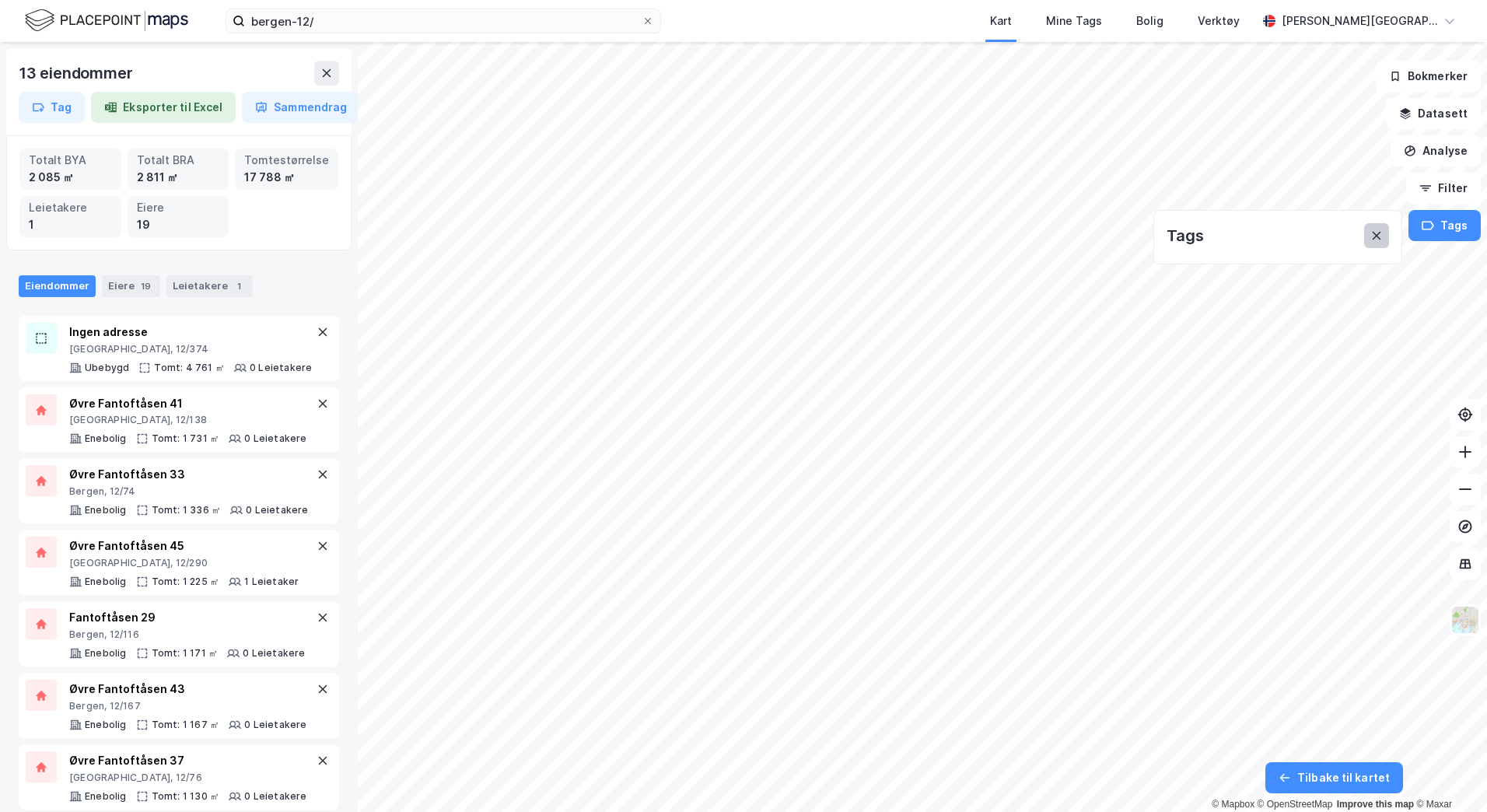
click at [1372, 235] on icon at bounding box center [1377, 236] width 12 height 12
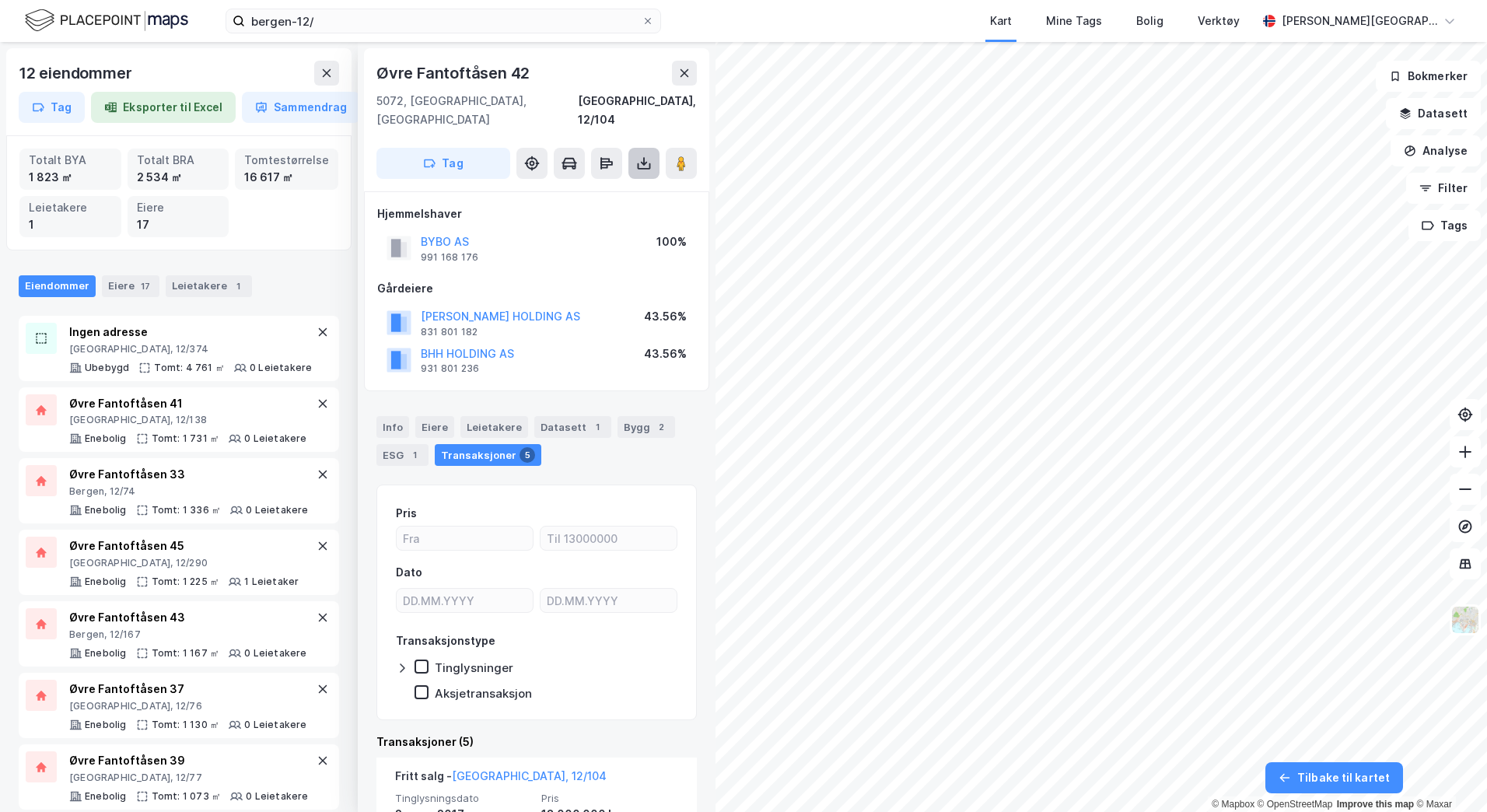
click at [641, 156] on icon at bounding box center [644, 164] width 16 height 16
click at [588, 188] on div "Last ned grunnbok" at bounding box center [567, 194] width 90 height 12
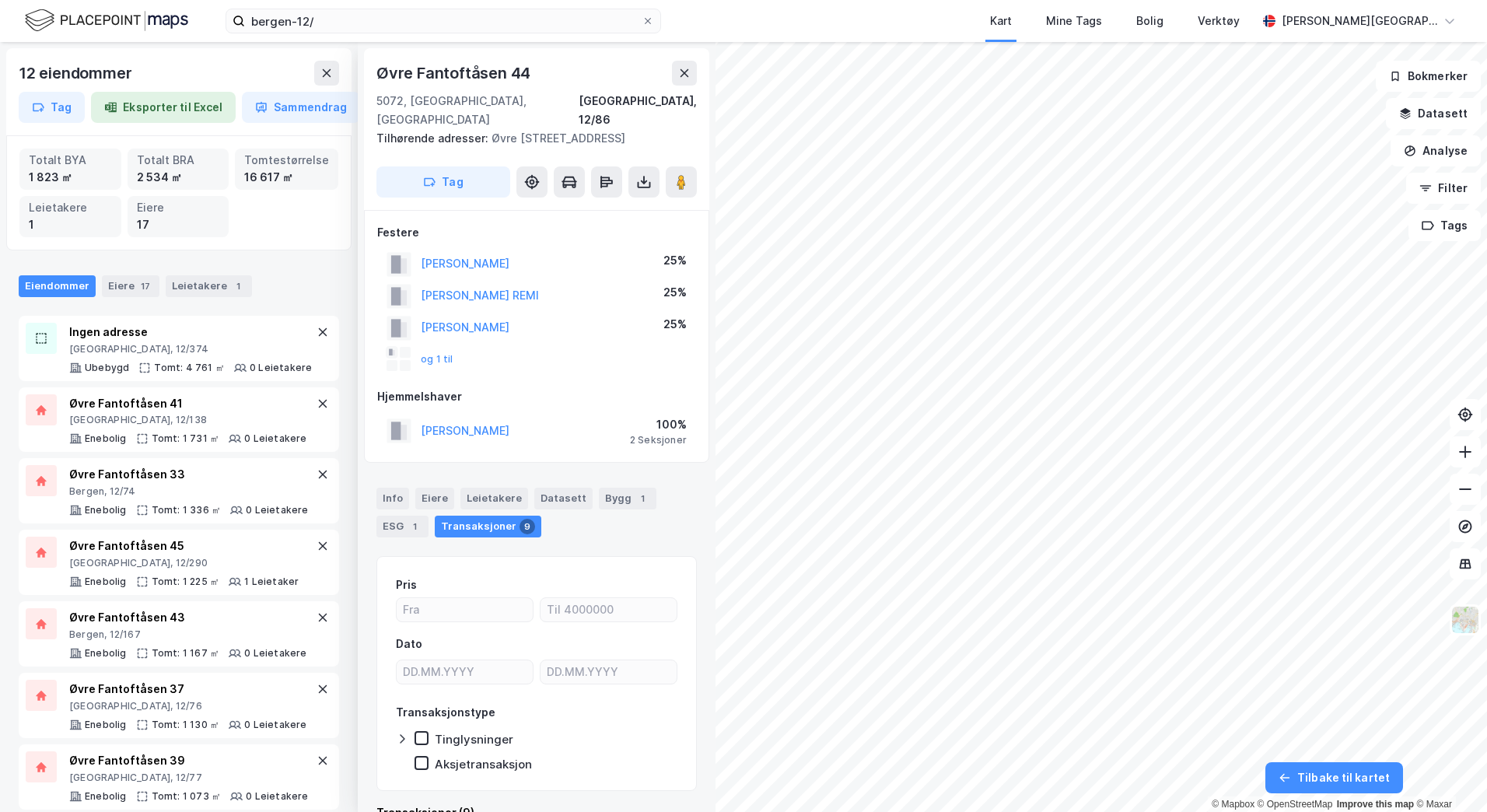
scroll to position [5, 0]
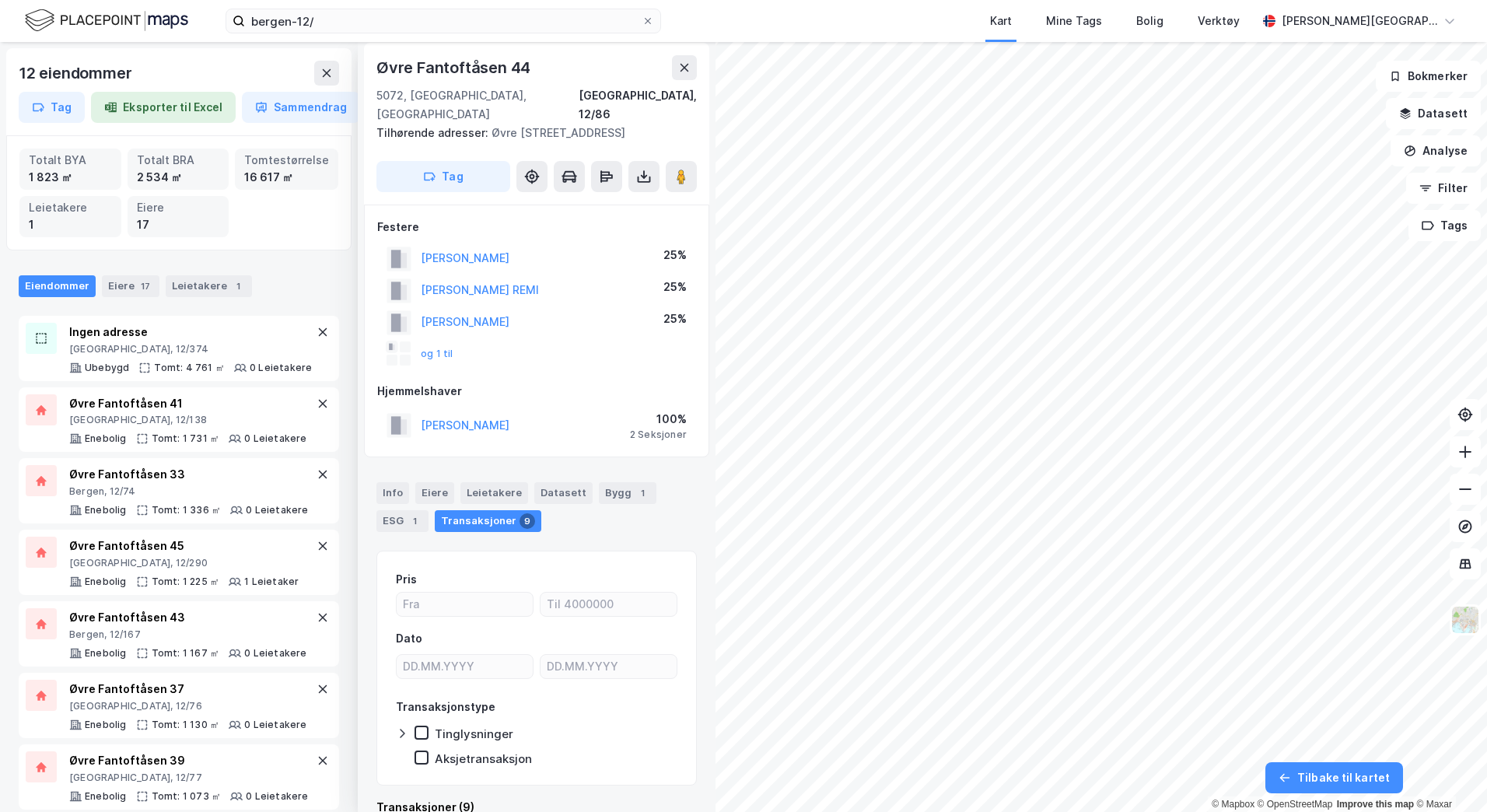
drag, startPoint x: 678, startPoint y: 64, endPoint x: 520, endPoint y: 33, distance: 161.0
click at [676, 66] on button at bounding box center [684, 67] width 25 height 25
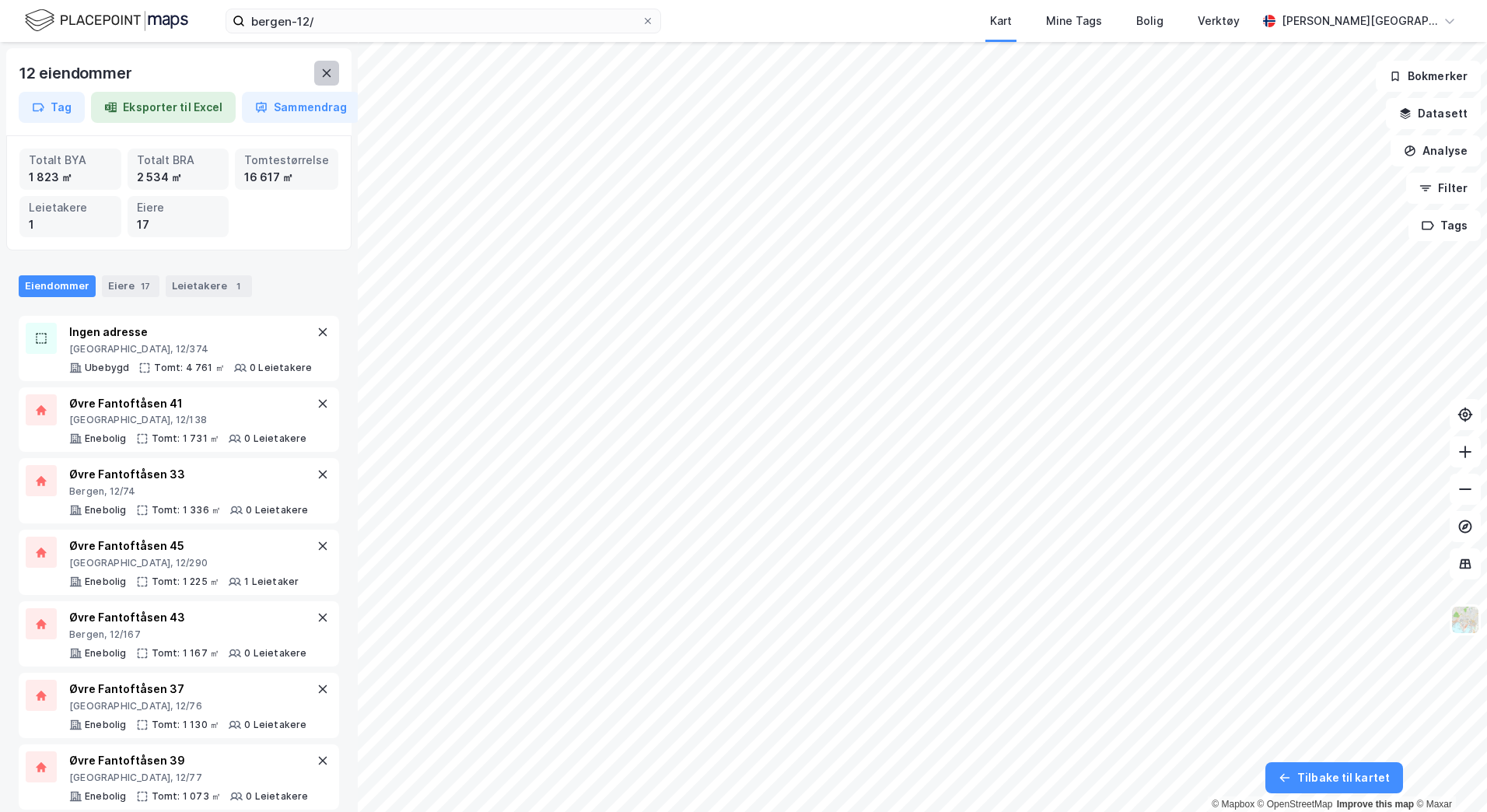
click at [336, 77] on button at bounding box center [327, 73] width 25 height 25
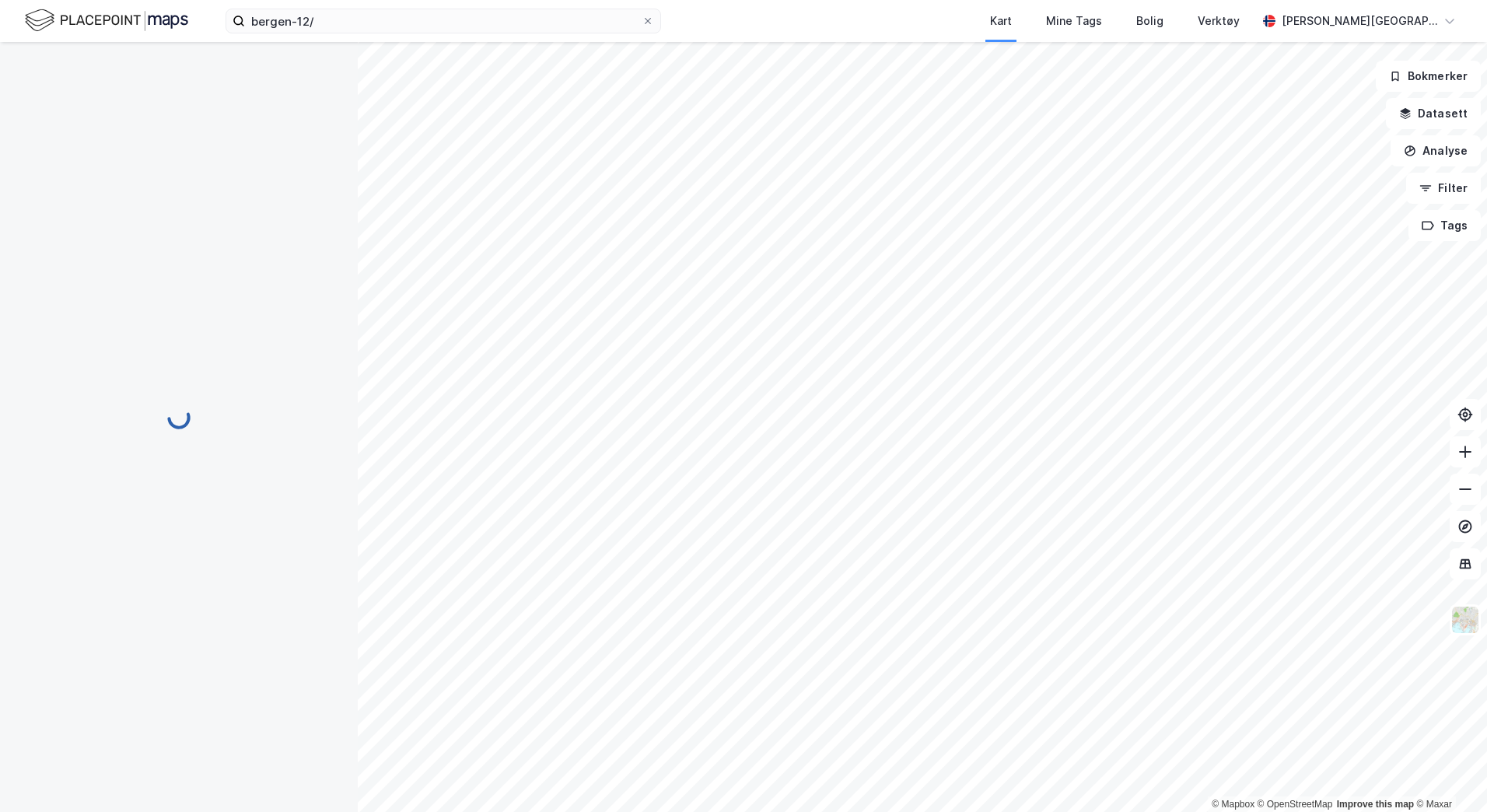
scroll to position [5, 0]
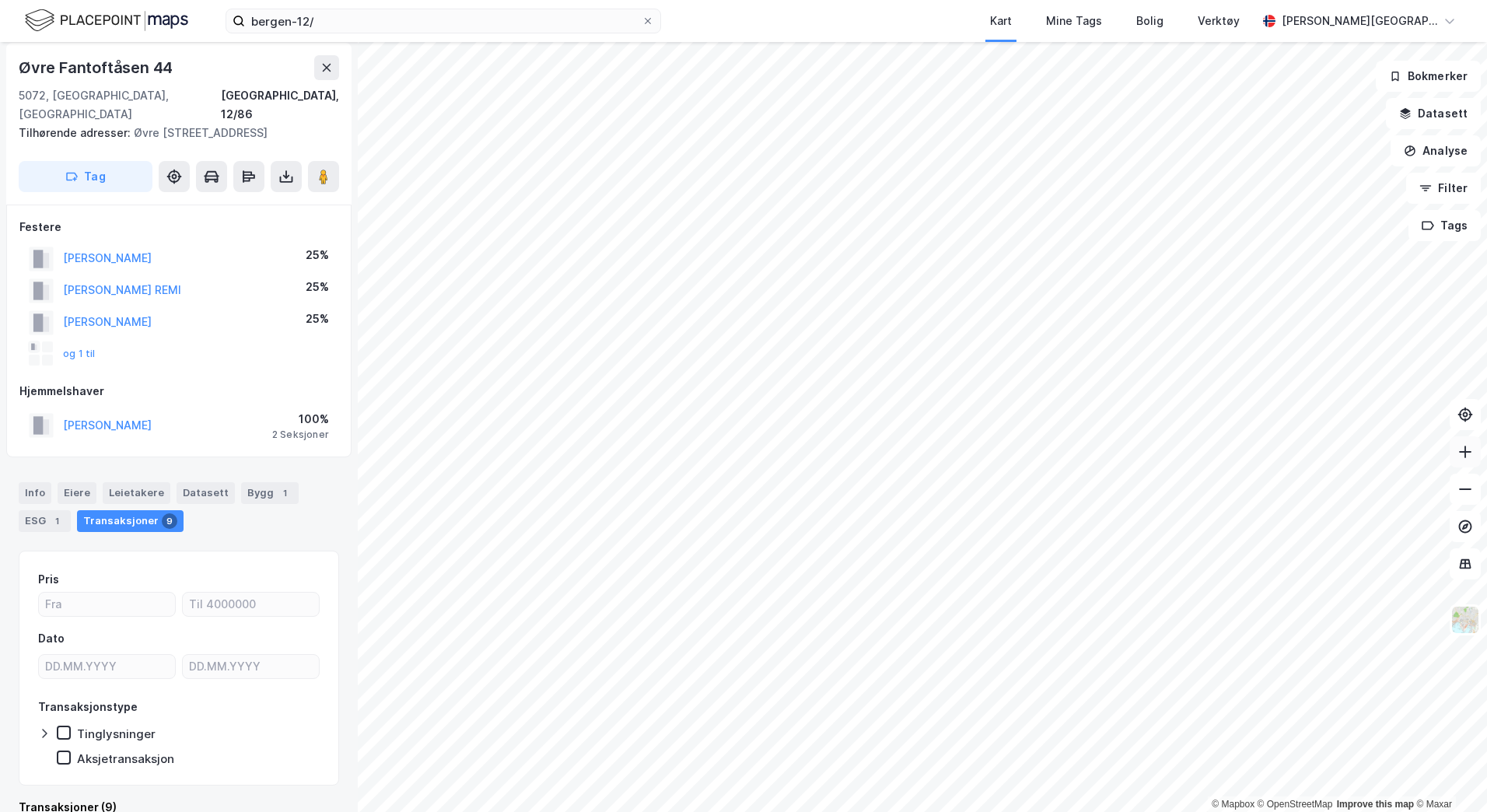
click at [1394, 459] on button at bounding box center [1465, 452] width 32 height 32
click at [1394, 458] on icon at bounding box center [1465, 452] width 16 height 16
click at [1394, 460] on button at bounding box center [1465, 452] width 32 height 32
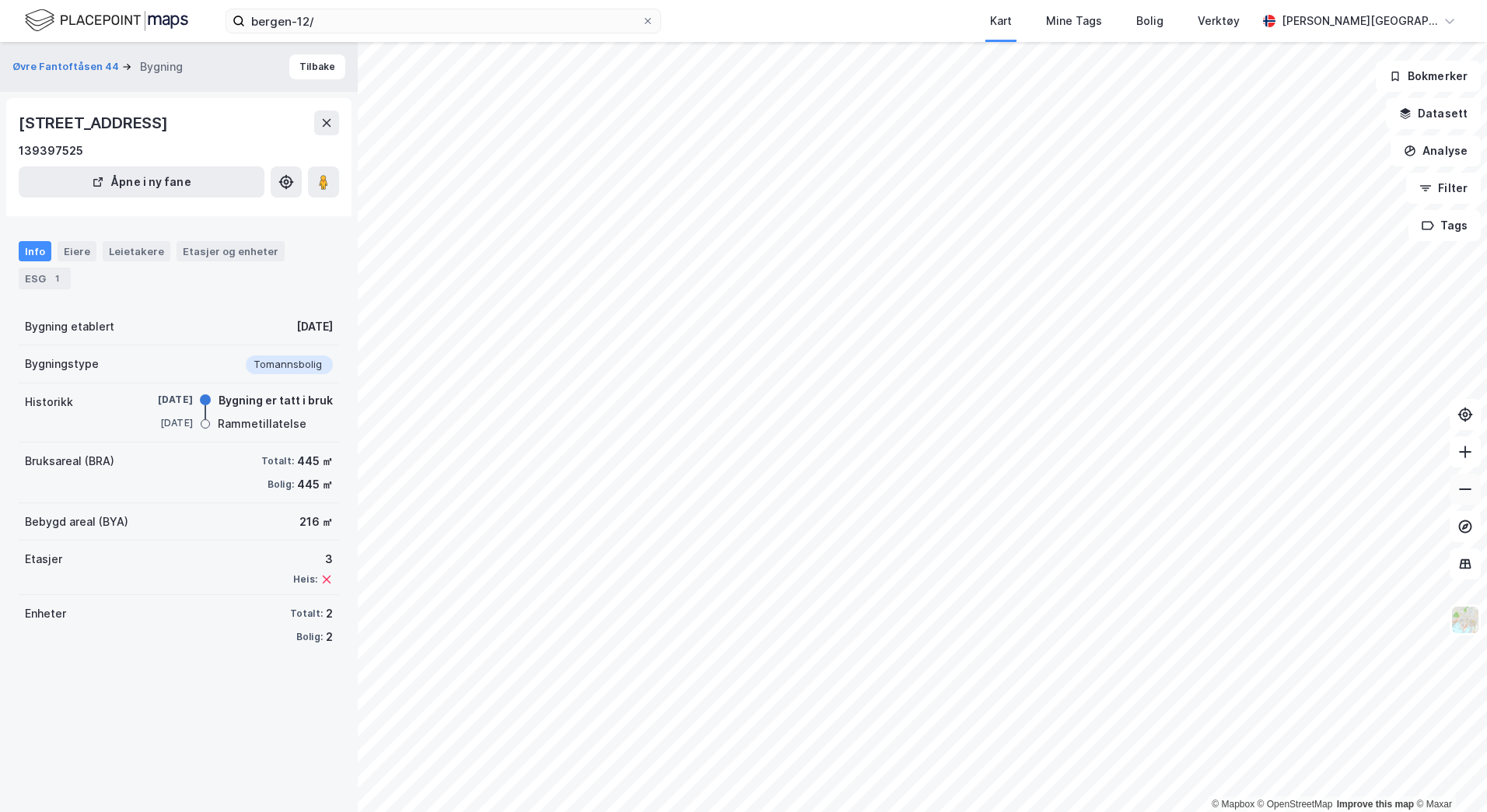
click at [1394, 498] on button at bounding box center [1465, 489] width 32 height 32
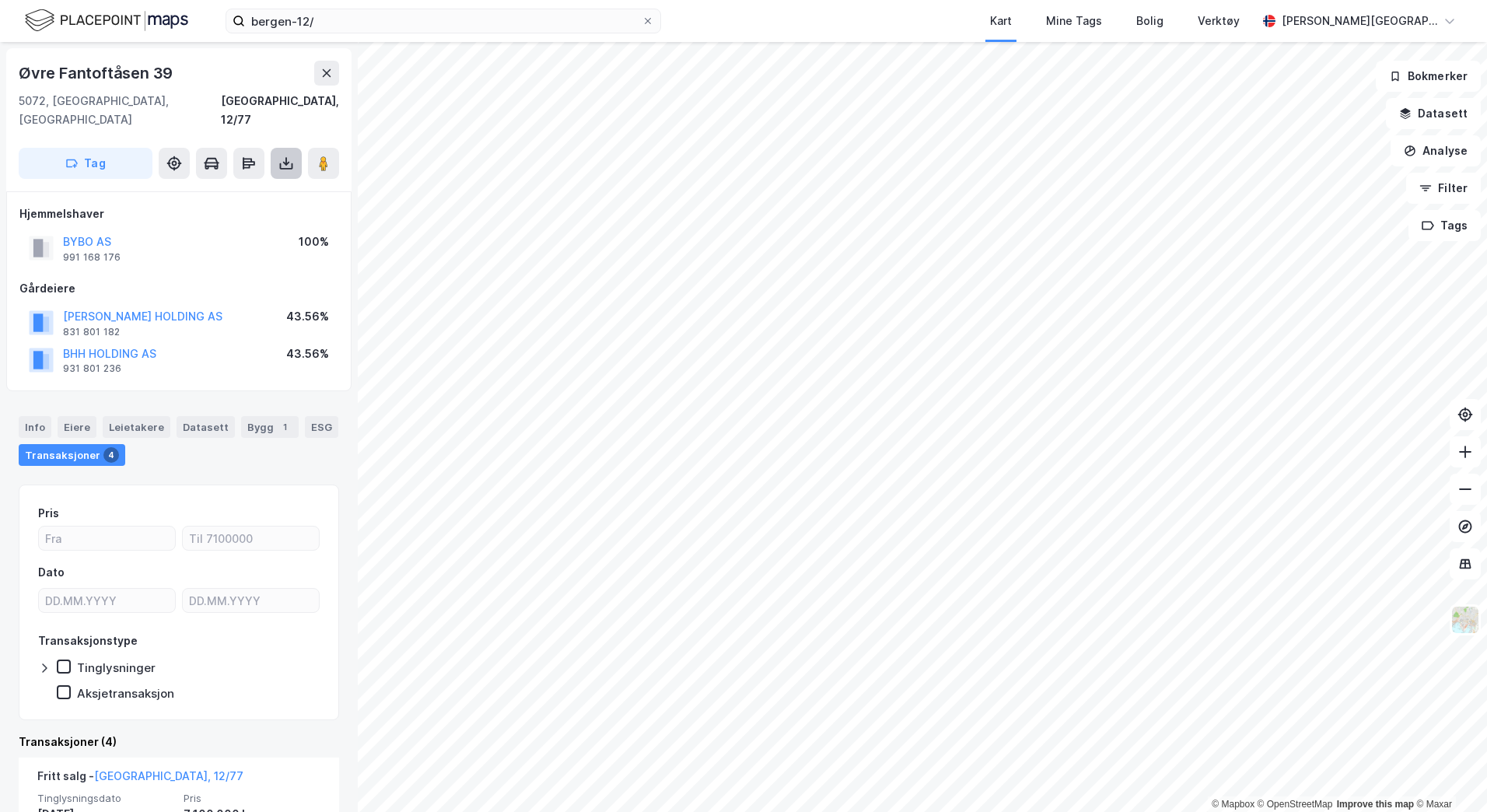
click at [283, 156] on icon at bounding box center [287, 164] width 16 height 16
click at [266, 182] on div "Last ned grunnbok" at bounding box center [218, 194] width 166 height 25
click at [282, 152] on button at bounding box center [287, 164] width 32 height 32
click at [267, 183] on div "Last ned grunnbok" at bounding box center [218, 194] width 166 height 25
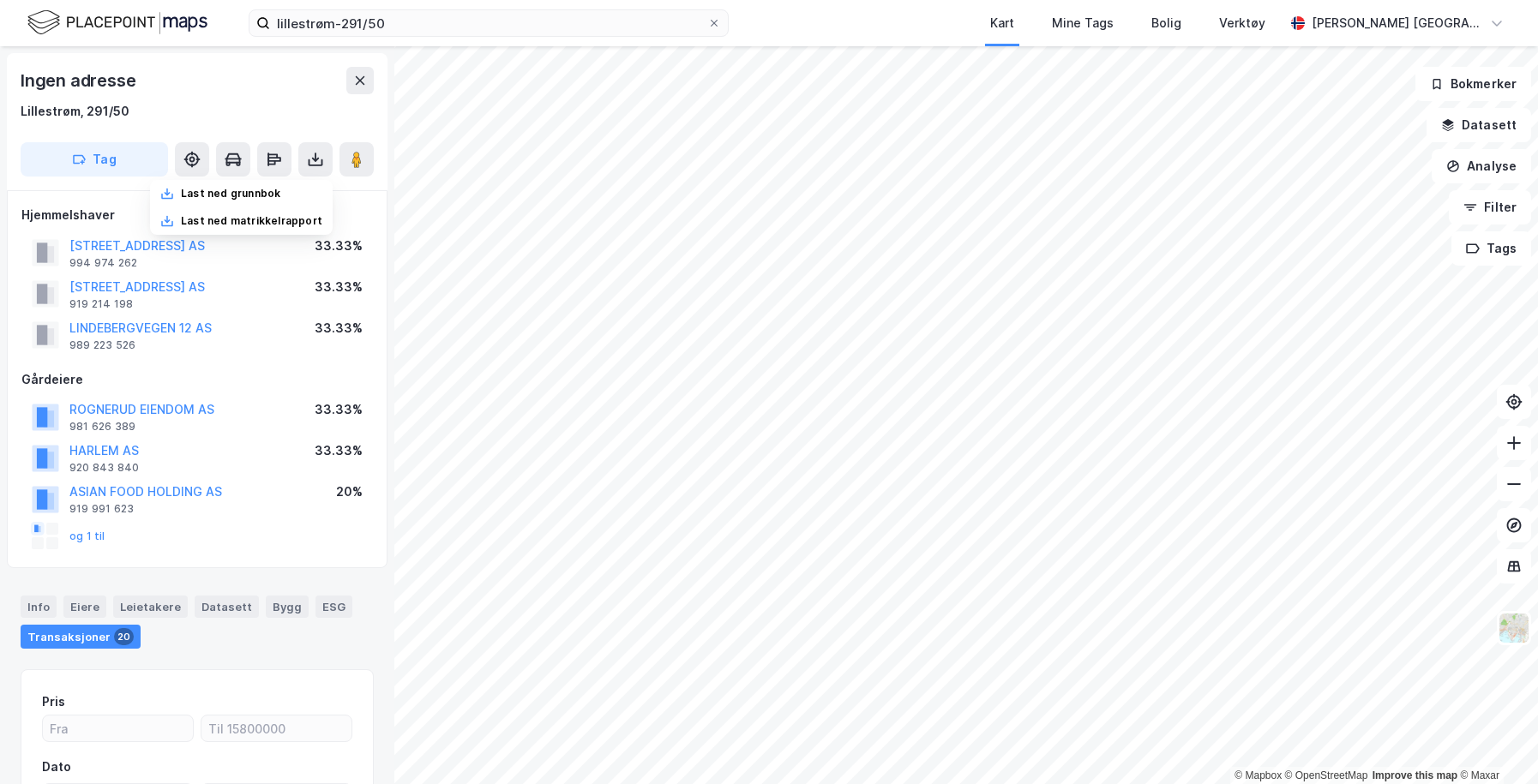
scroll to position [1, 0]
